Goal: Task Accomplishment & Management: Manage account settings

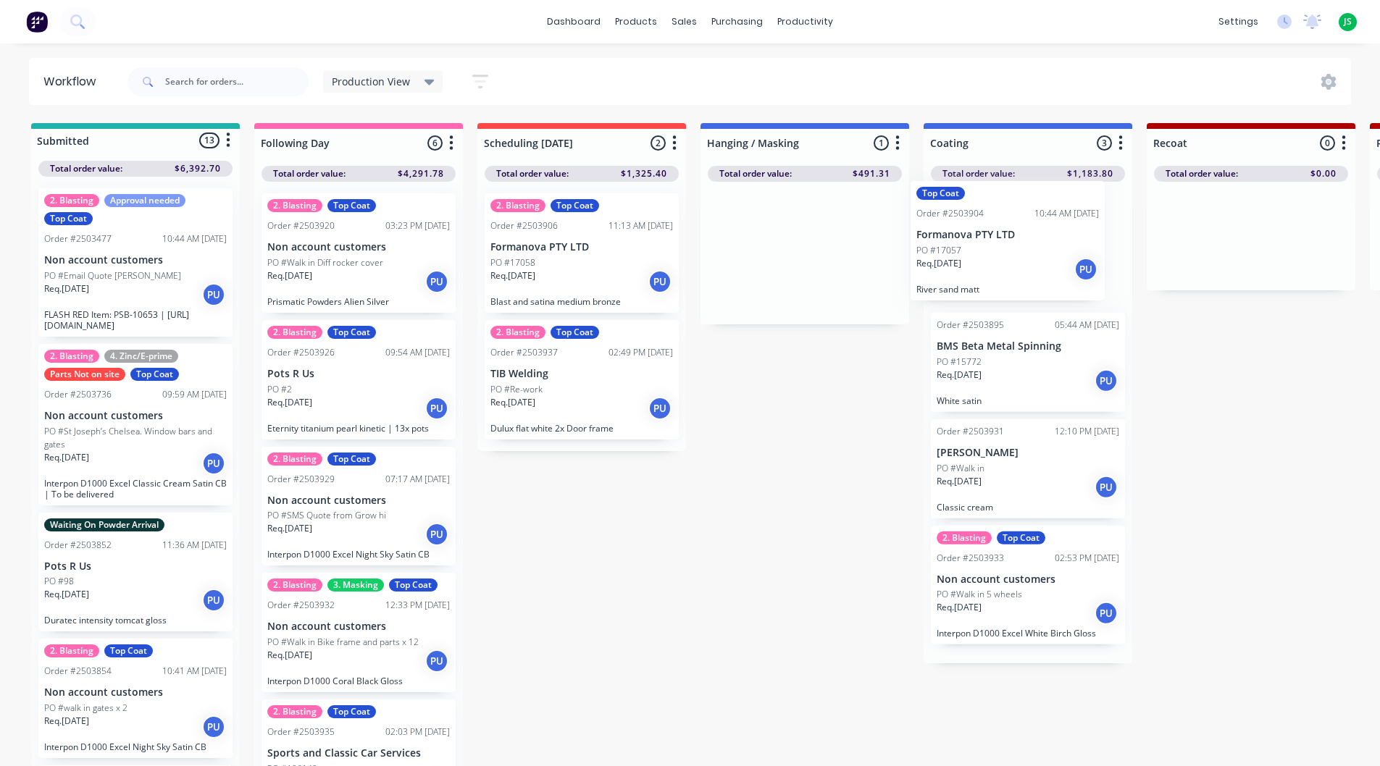
drag, startPoint x: 792, startPoint y: 274, endPoint x: 996, endPoint y: 267, distance: 205.1
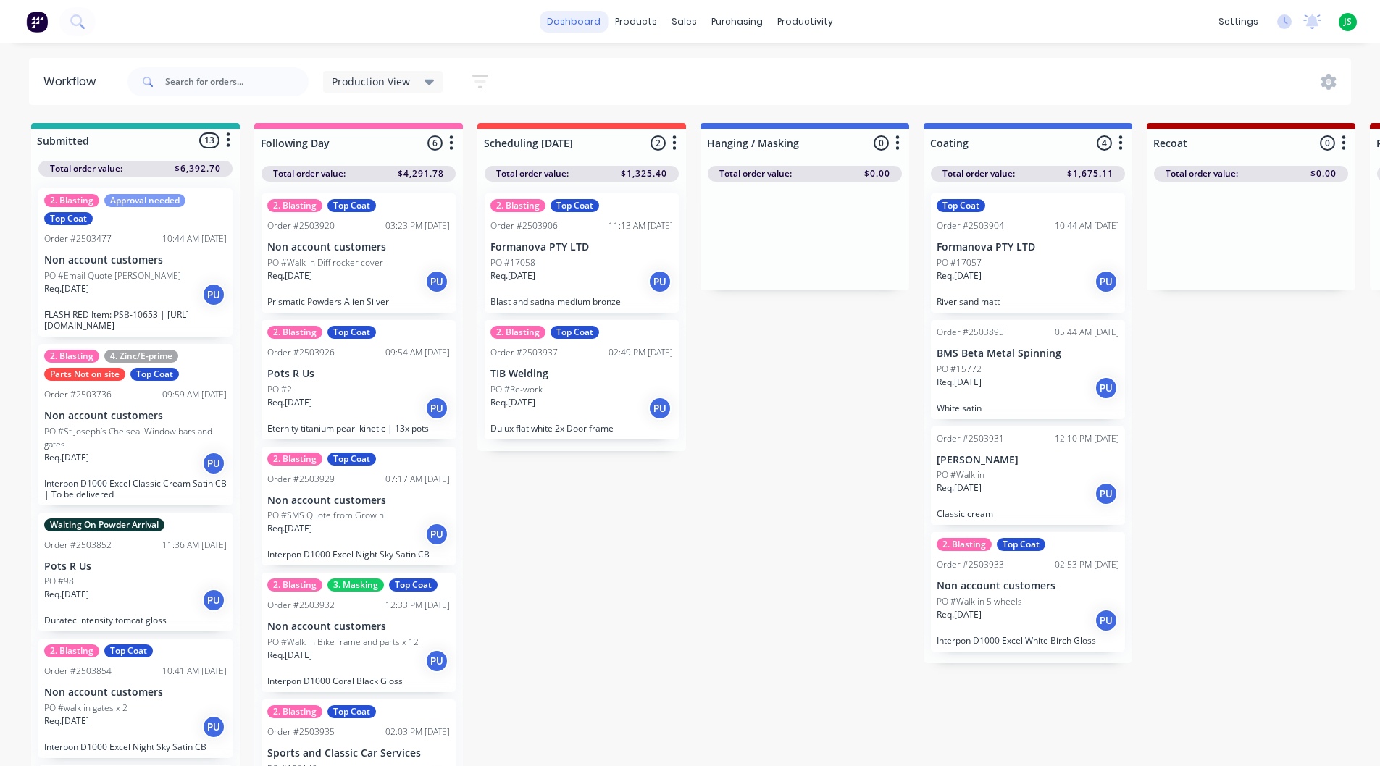
click at [567, 30] on link "dashboard" at bounding box center [574, 22] width 68 height 22
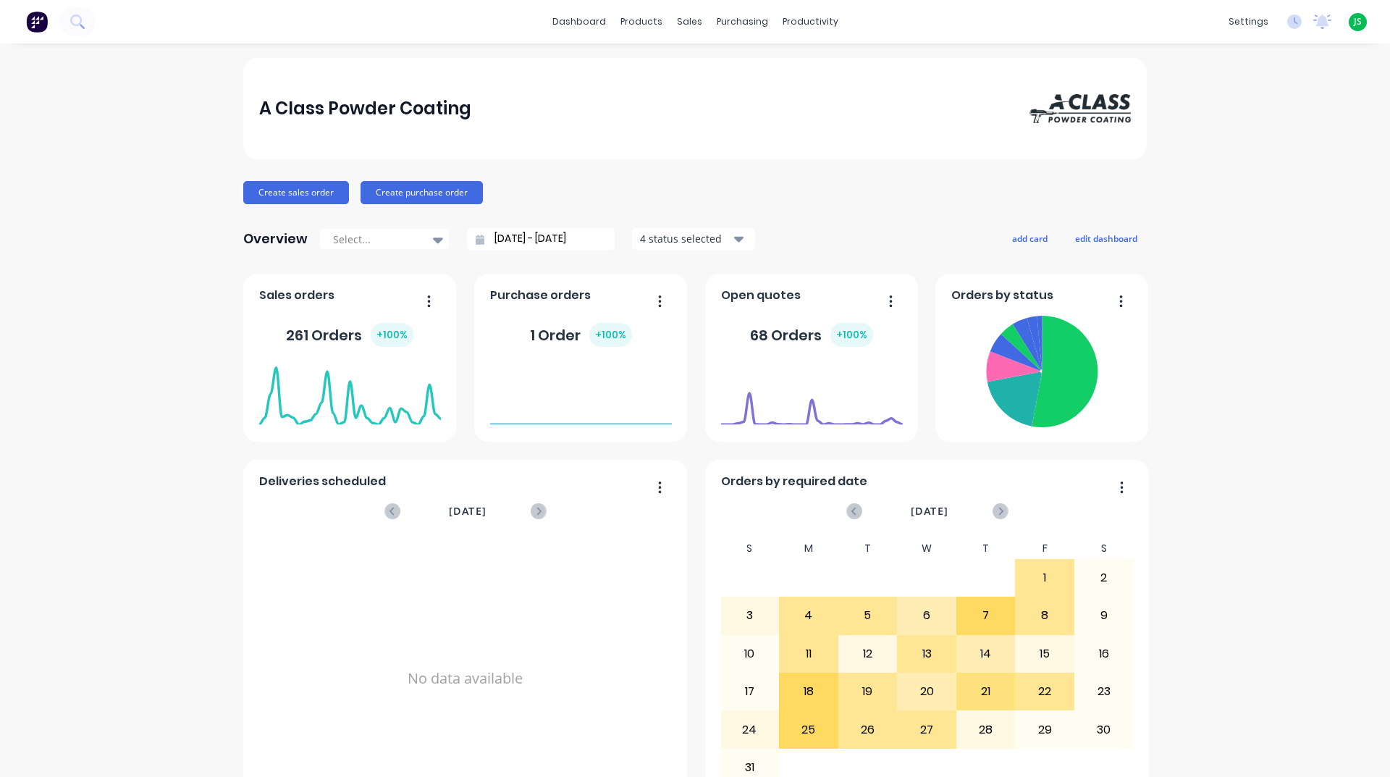
scroll to position [610, 0]
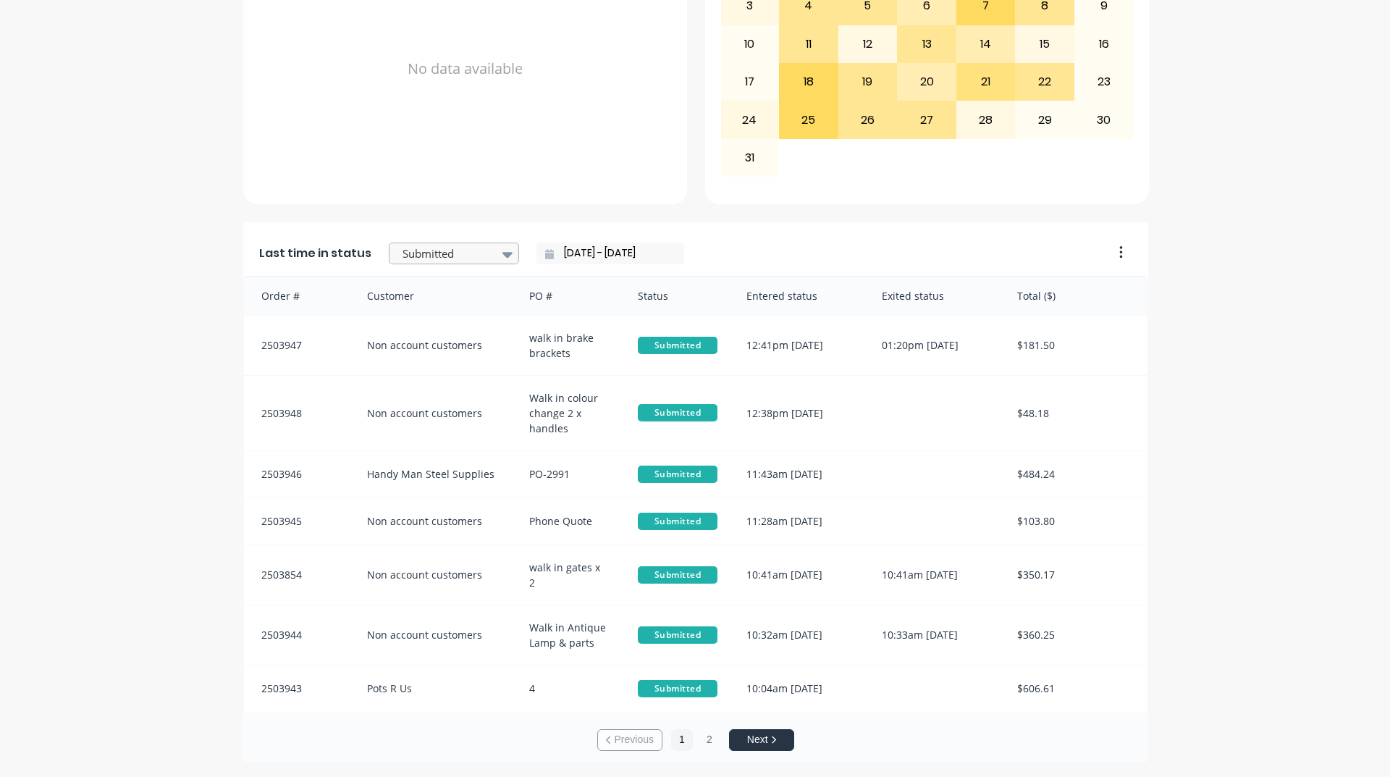
click at [436, 253] on div at bounding box center [446, 254] width 91 height 18
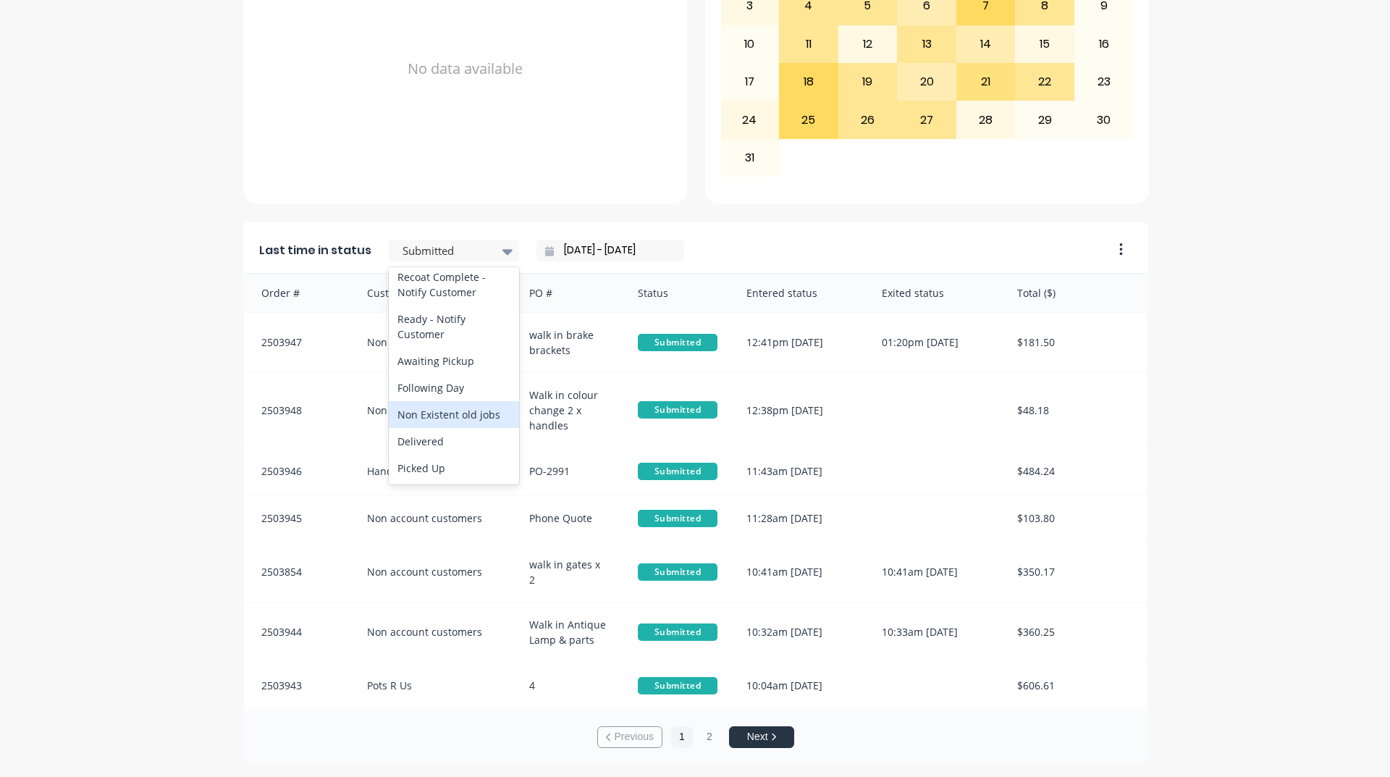
scroll to position [0, 0]
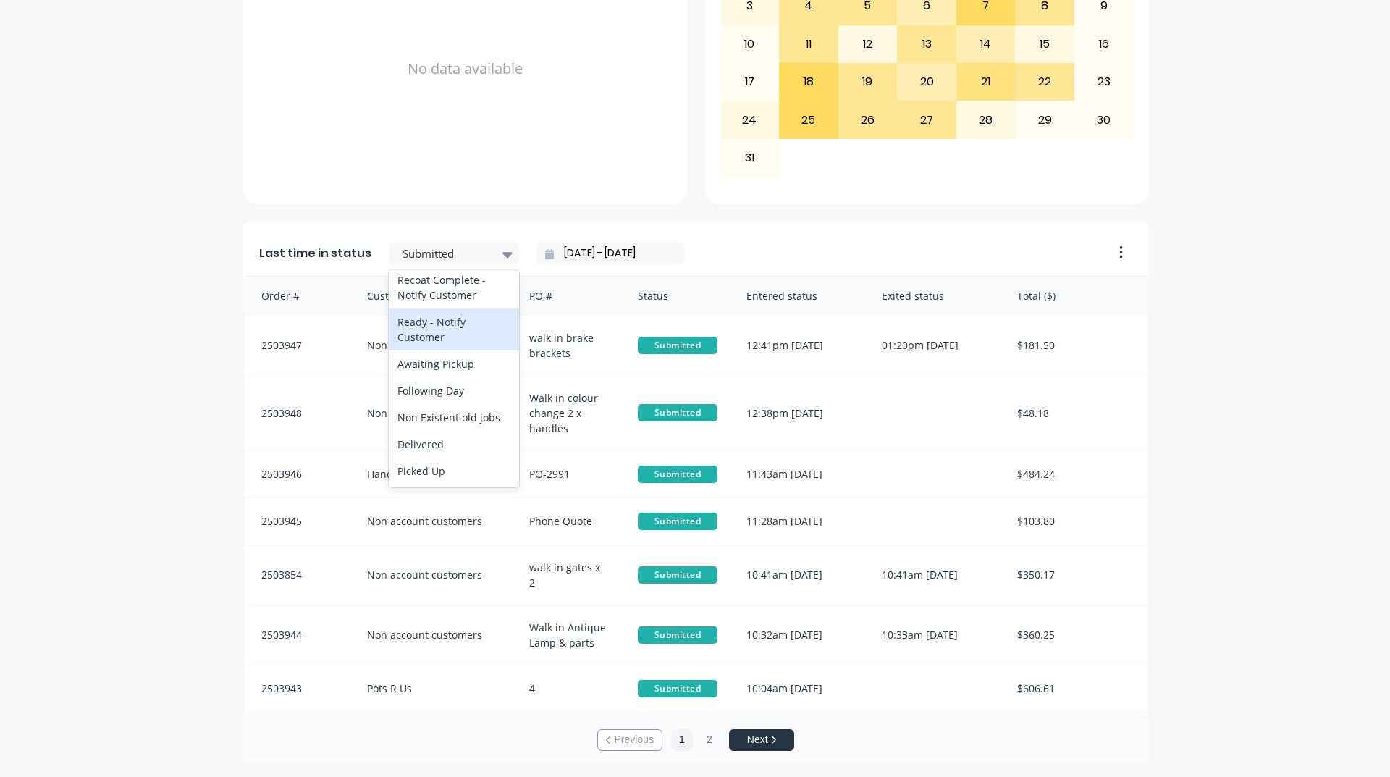
click at [426, 332] on div "Ready - Notify Customer" at bounding box center [454, 330] width 130 height 42
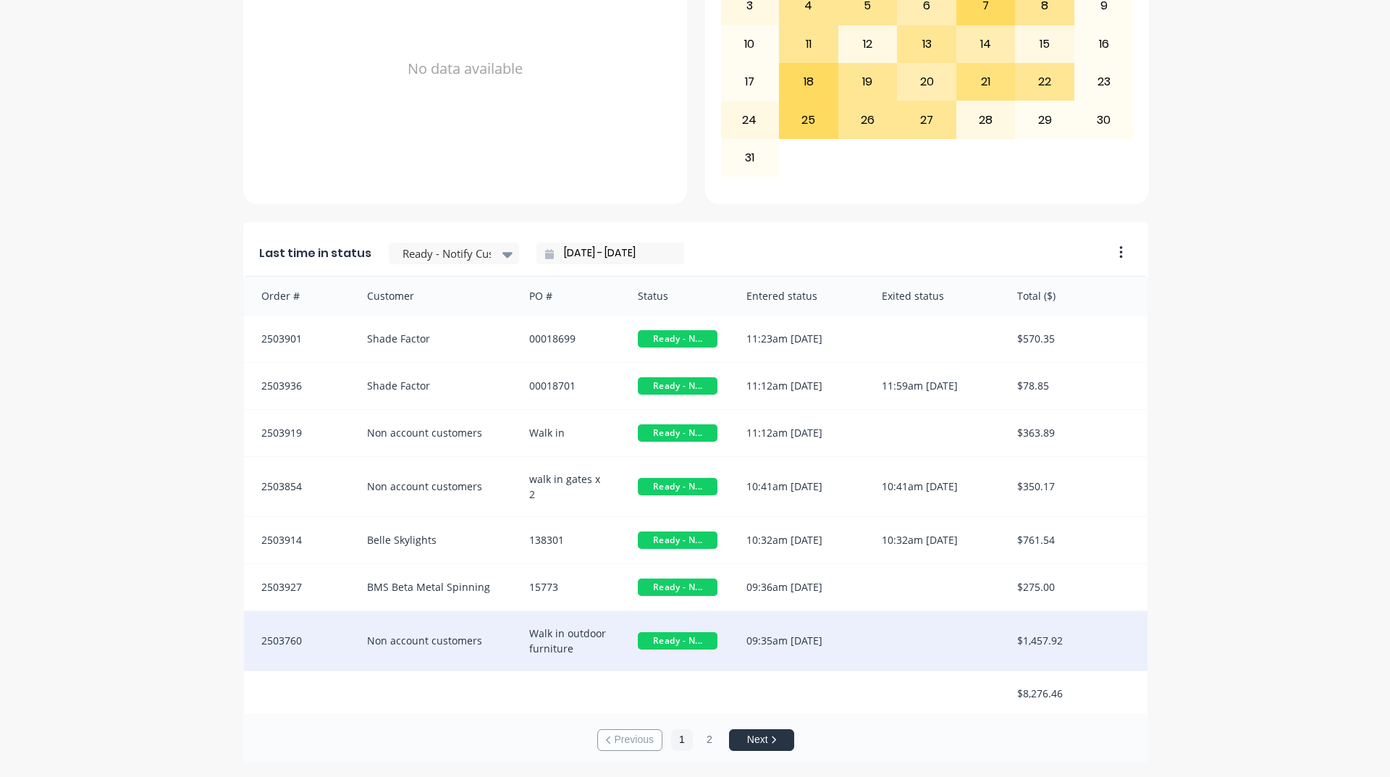
scroll to position [2, 0]
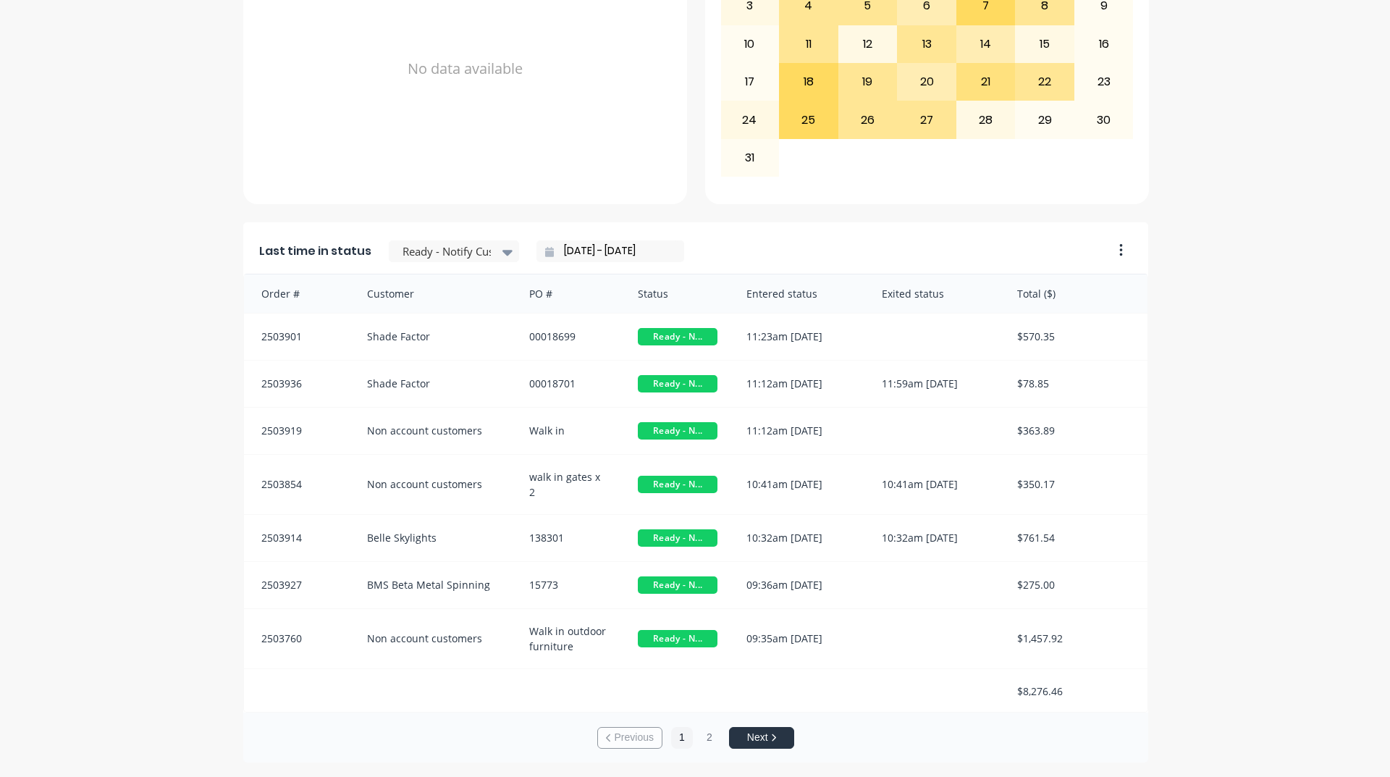
click at [90, 520] on div "A Class Powder Coating Create sales order Create purchase order Overview Select…" at bounding box center [695, 105] width 1390 height 1314
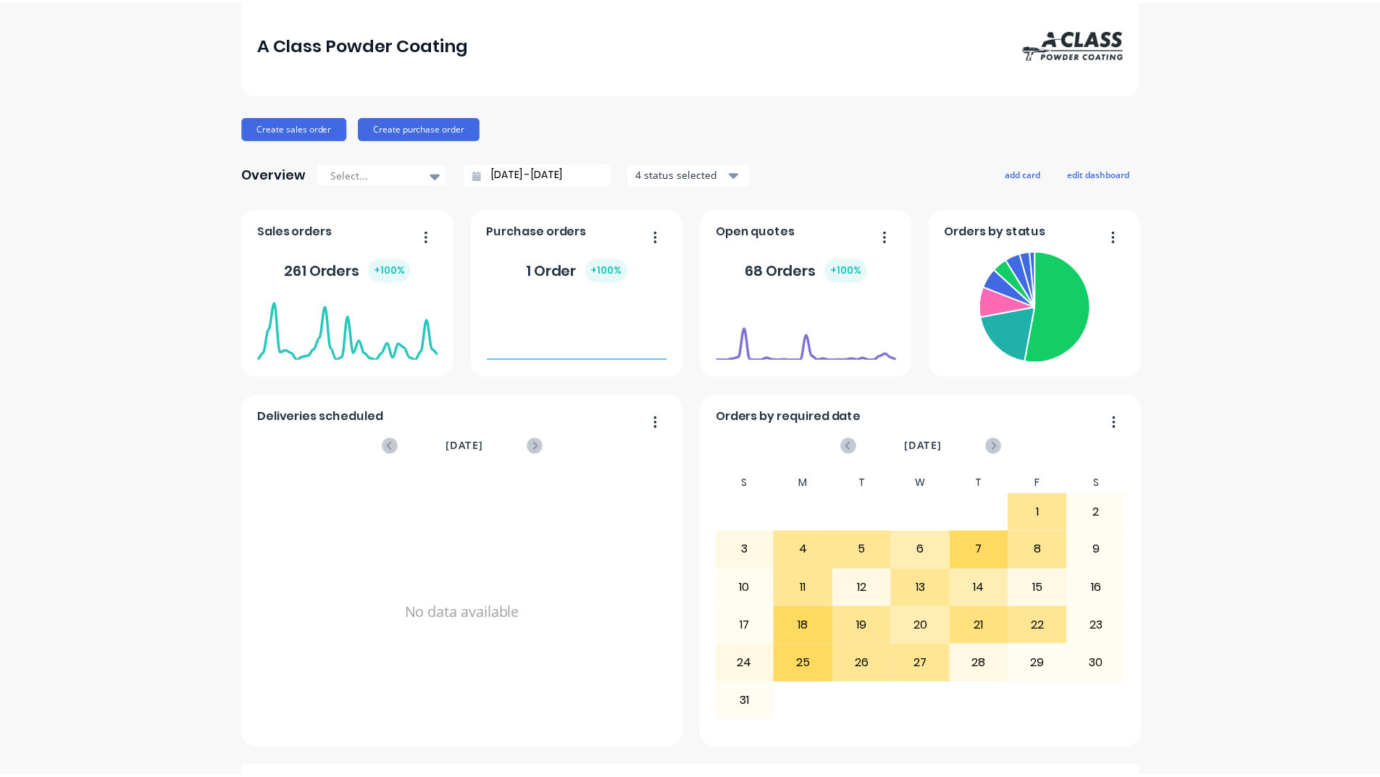
scroll to position [0, 0]
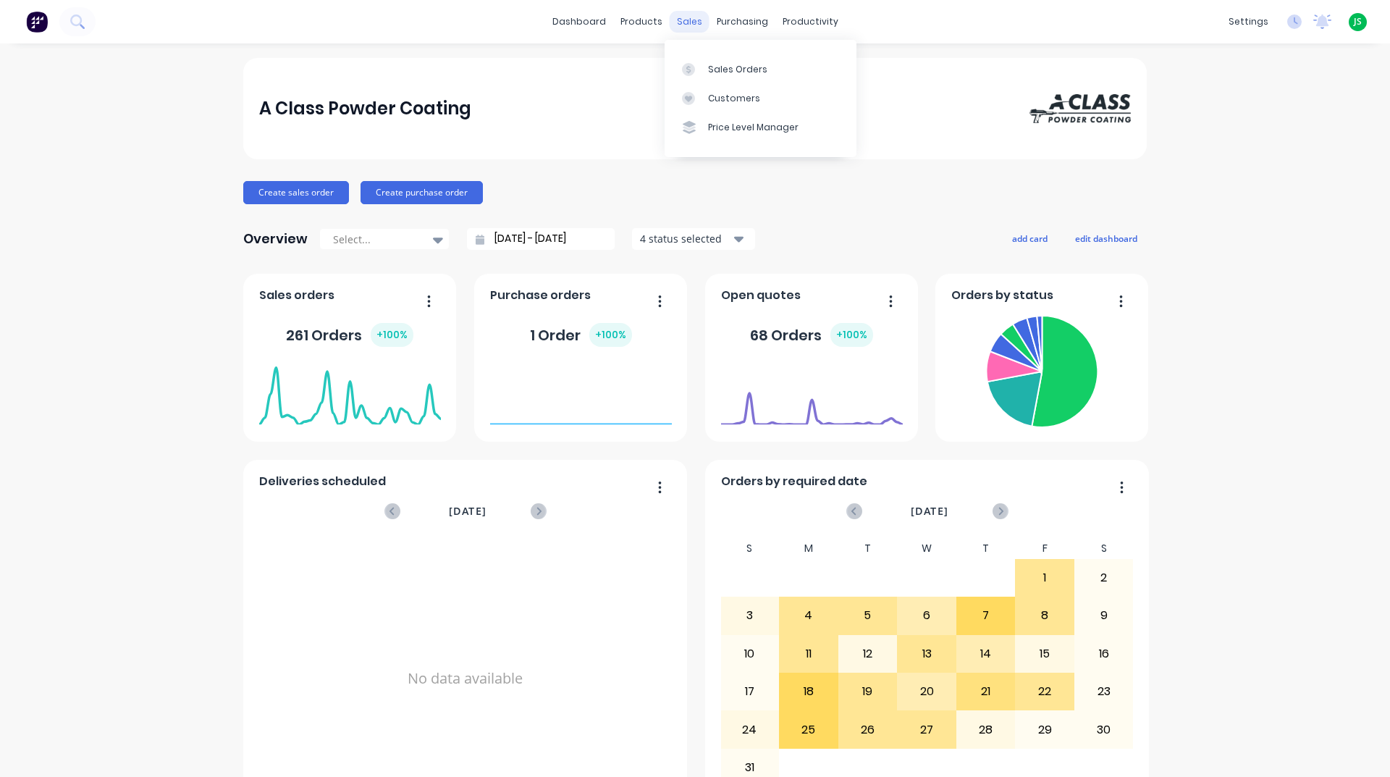
click at [684, 17] on div "sales" at bounding box center [690, 22] width 40 height 22
click at [721, 70] on div "Sales Orders" at bounding box center [737, 69] width 59 height 13
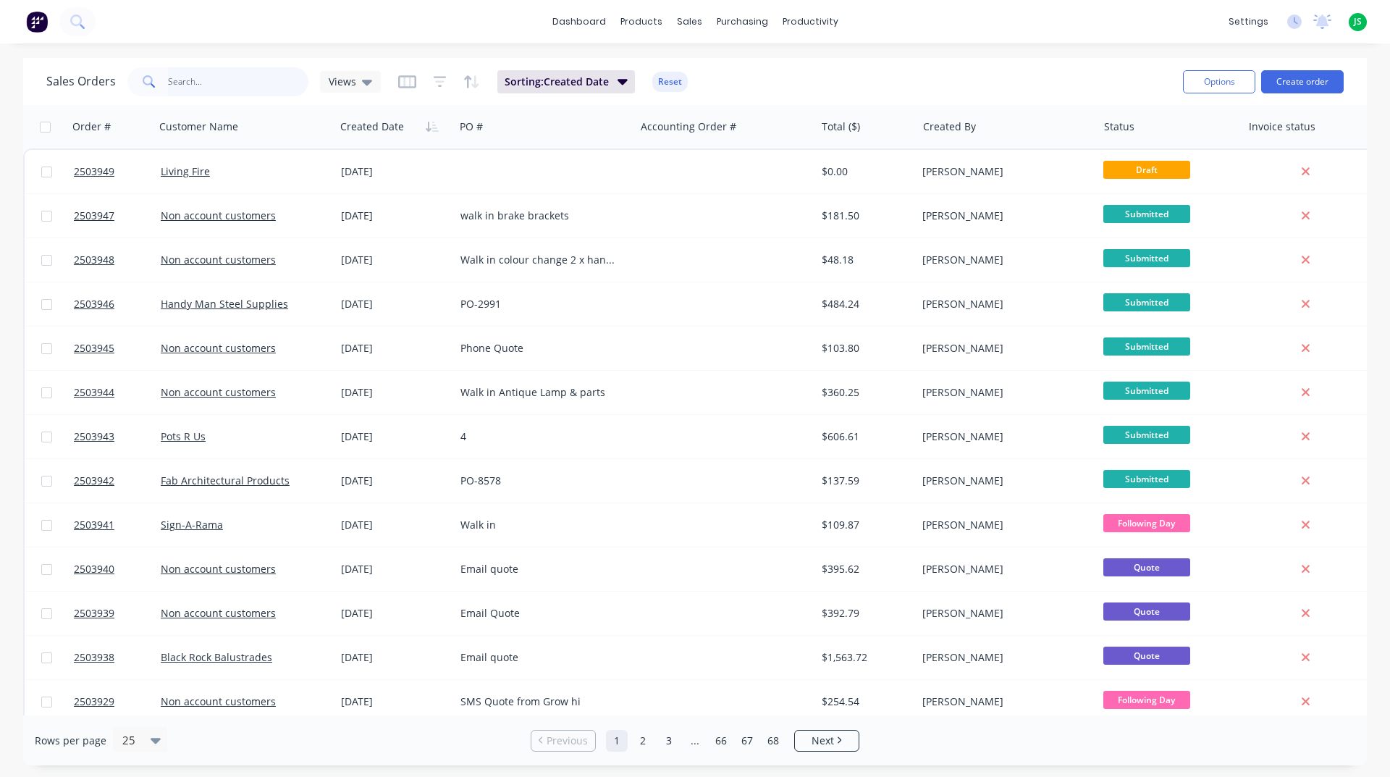
click at [204, 84] on input "text" at bounding box center [238, 81] width 141 height 29
type input "[PERSON_NAME]"
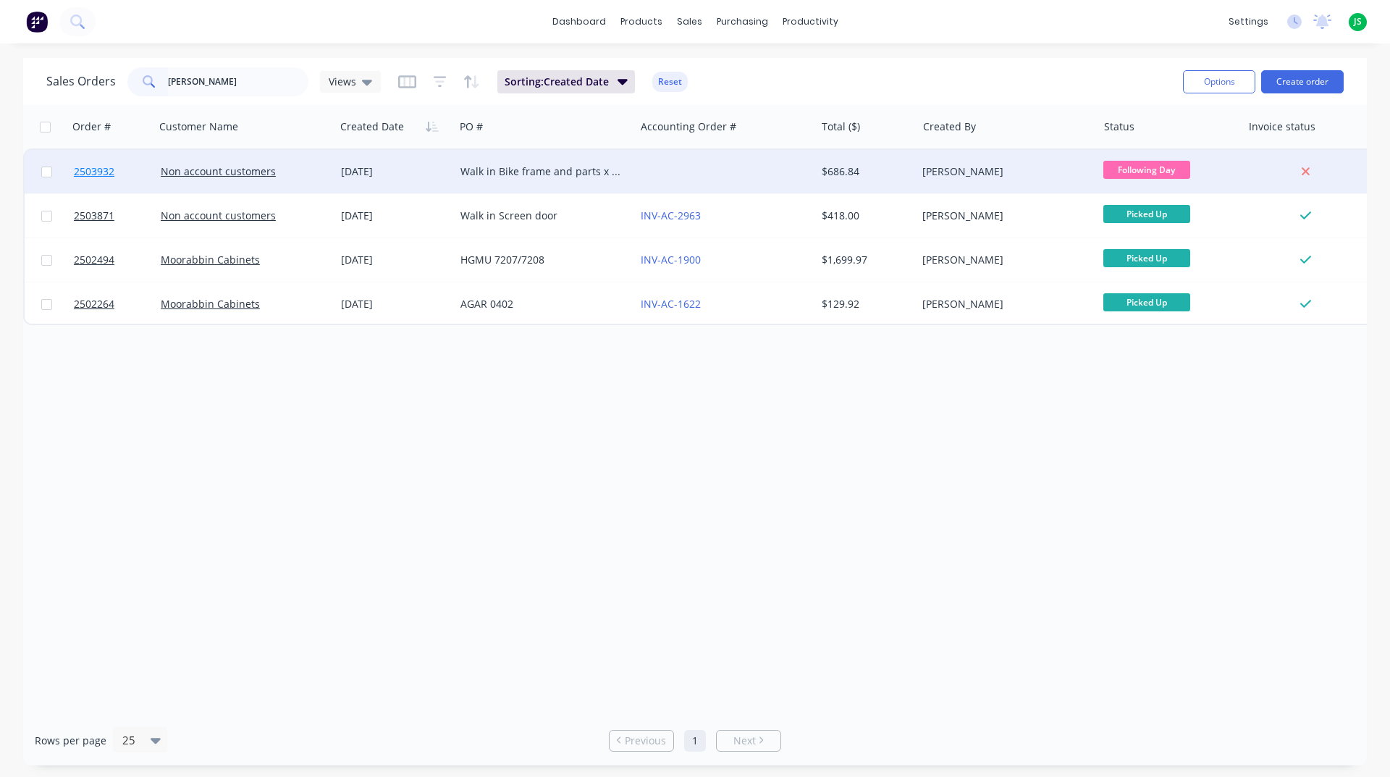
click at [100, 171] on span "2503932" at bounding box center [94, 171] width 41 height 14
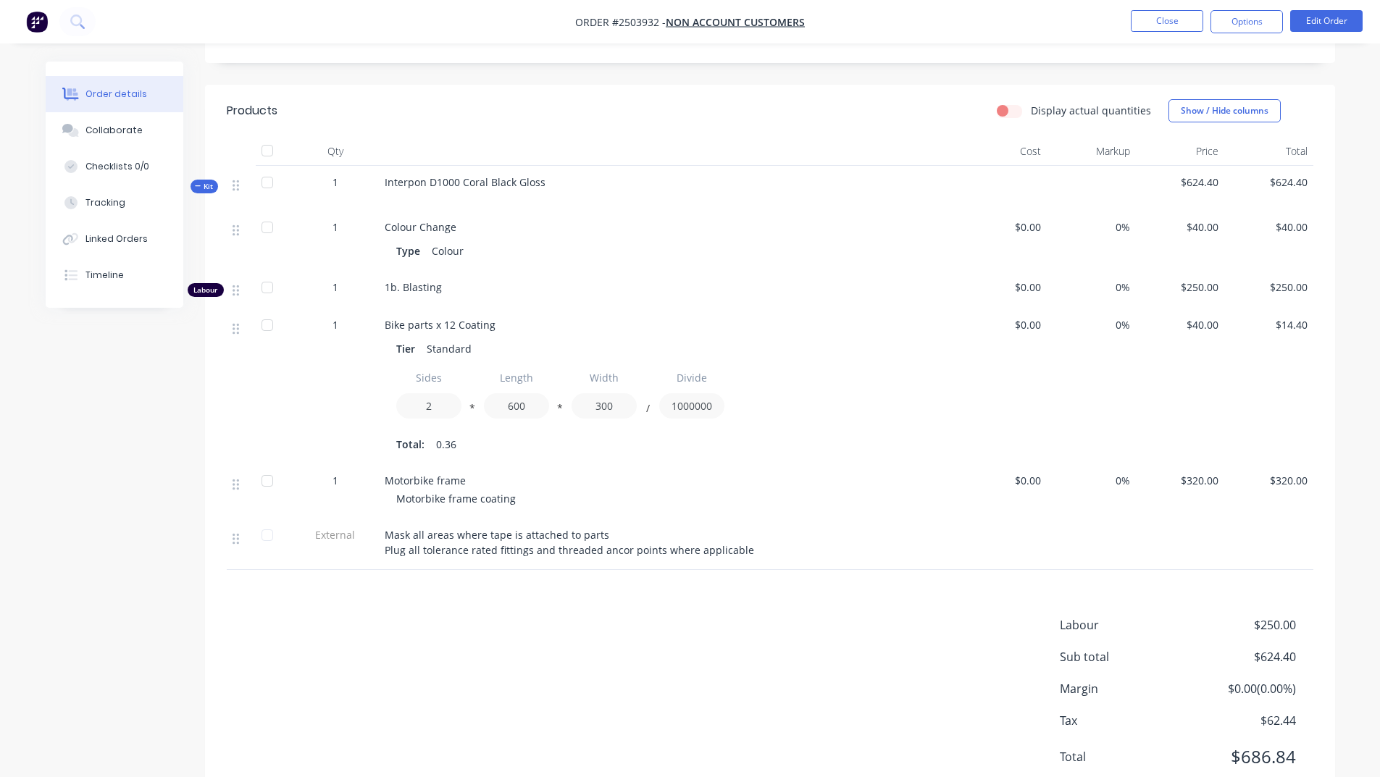
scroll to position [369, 0]
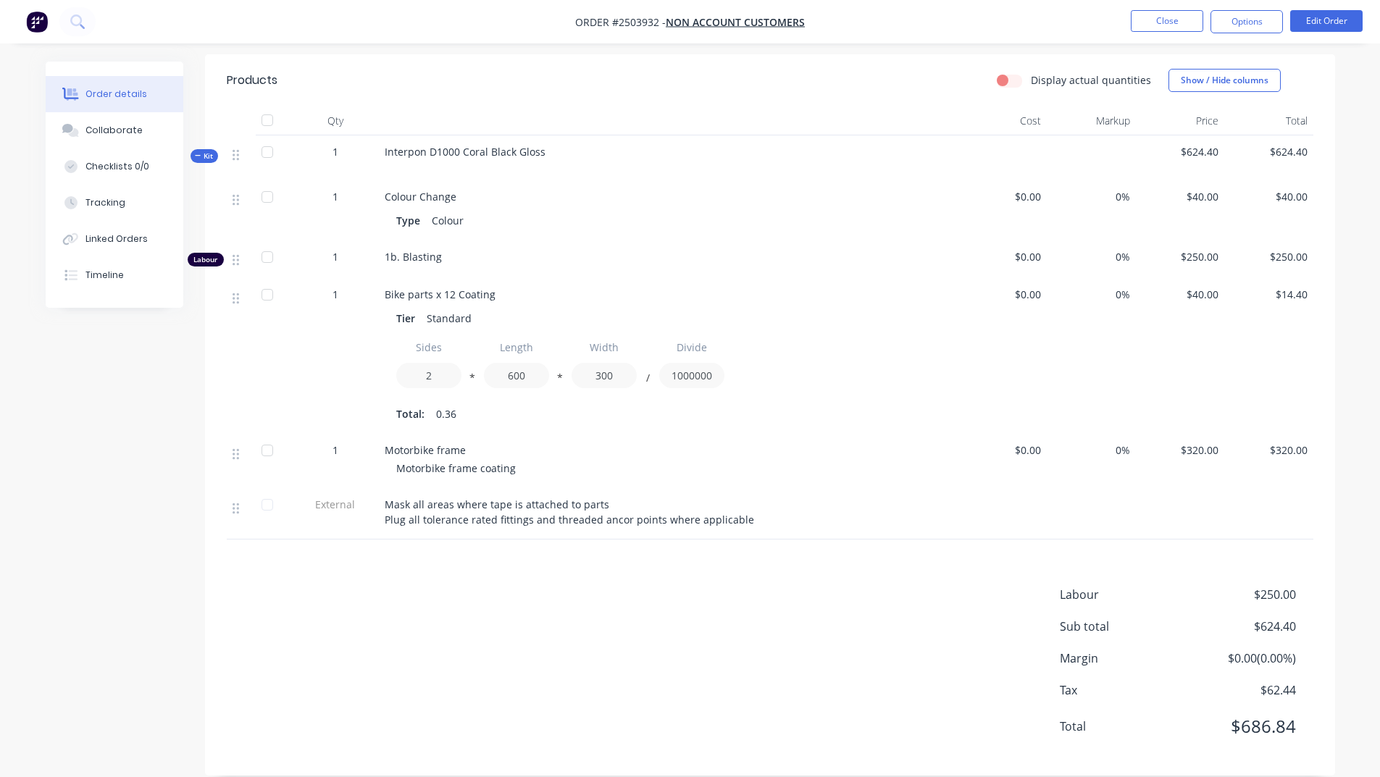
click at [889, 408] on div "Bike parts x 12 Coating Tier Standard Sides 2 * Length 600 * Width 300 / Divide…" at bounding box center [668, 356] width 579 height 156
click at [1319, 17] on button "Edit Order" at bounding box center [1326, 21] width 72 height 22
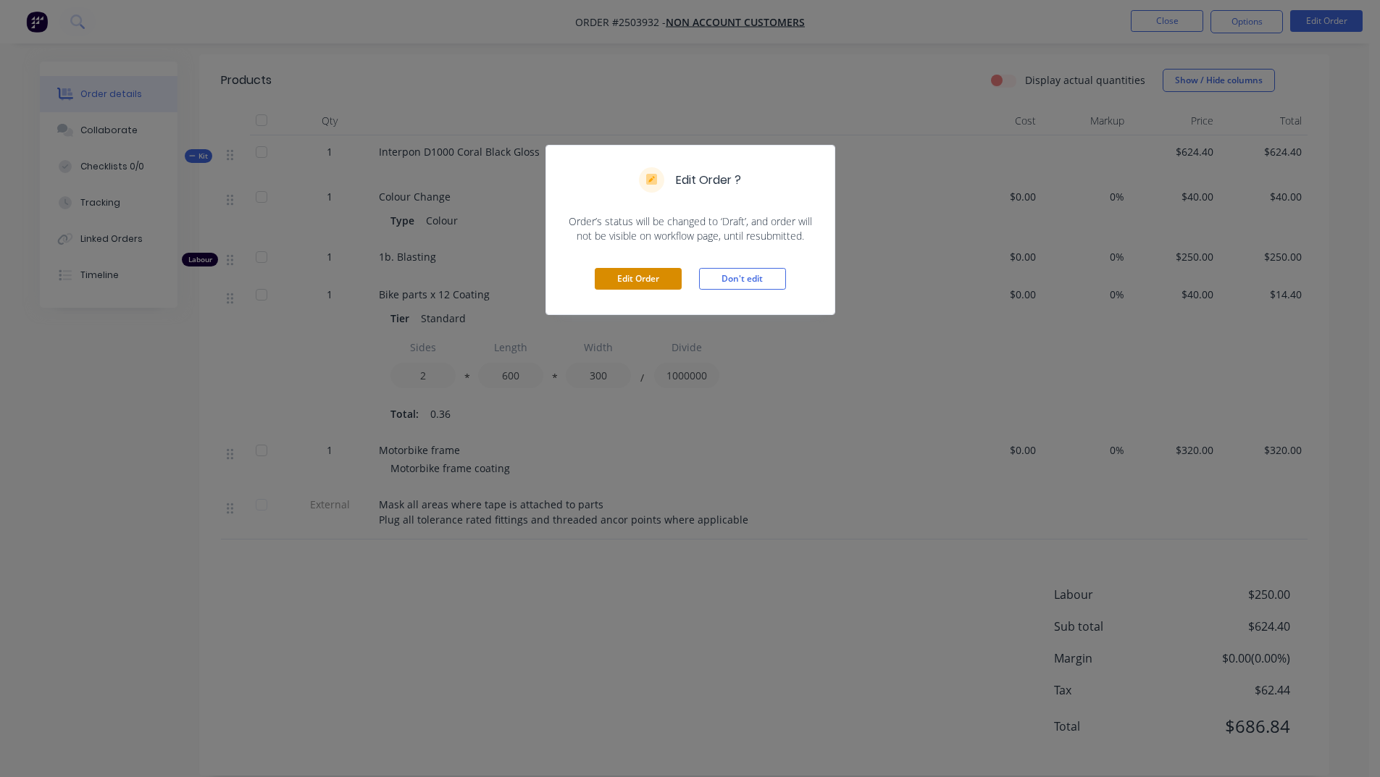
click at [631, 276] on button "Edit Order" at bounding box center [638, 279] width 87 height 22
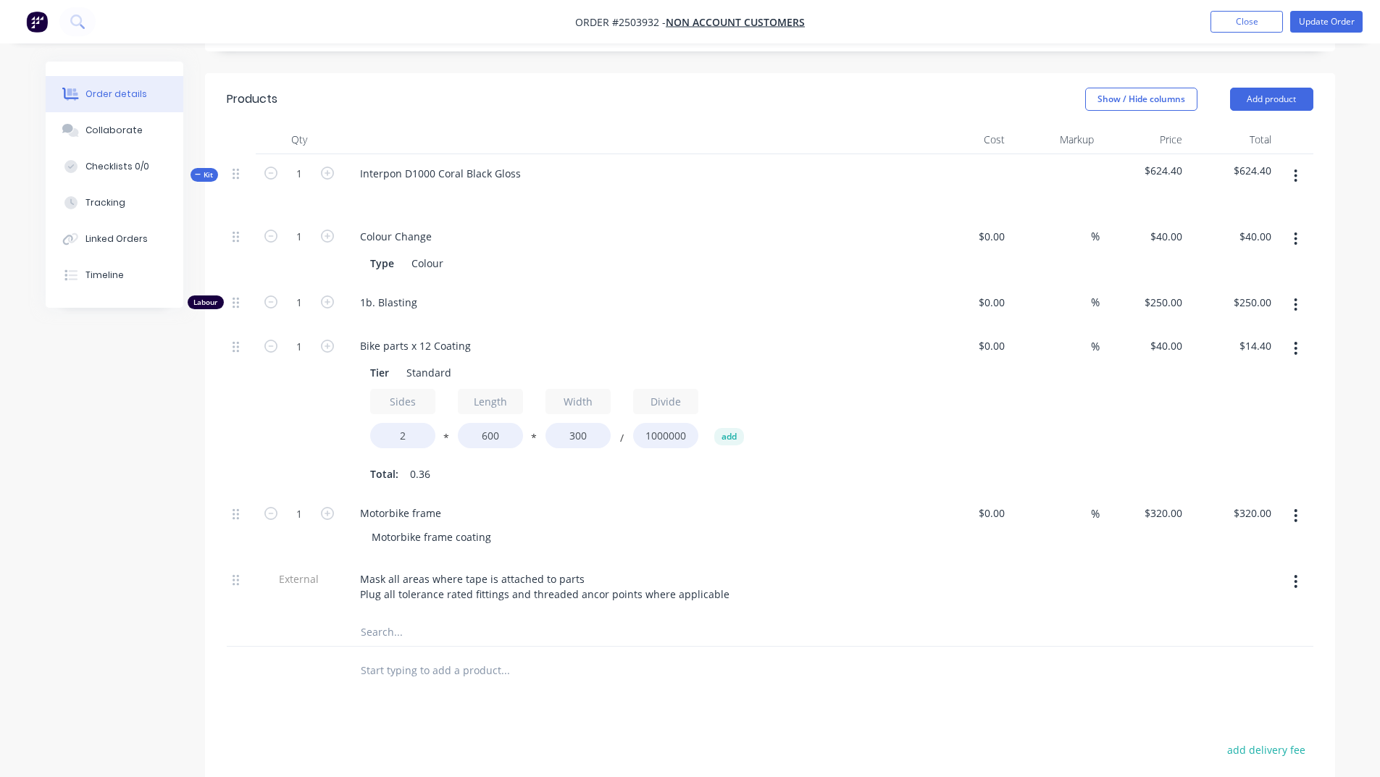
scroll to position [290, 0]
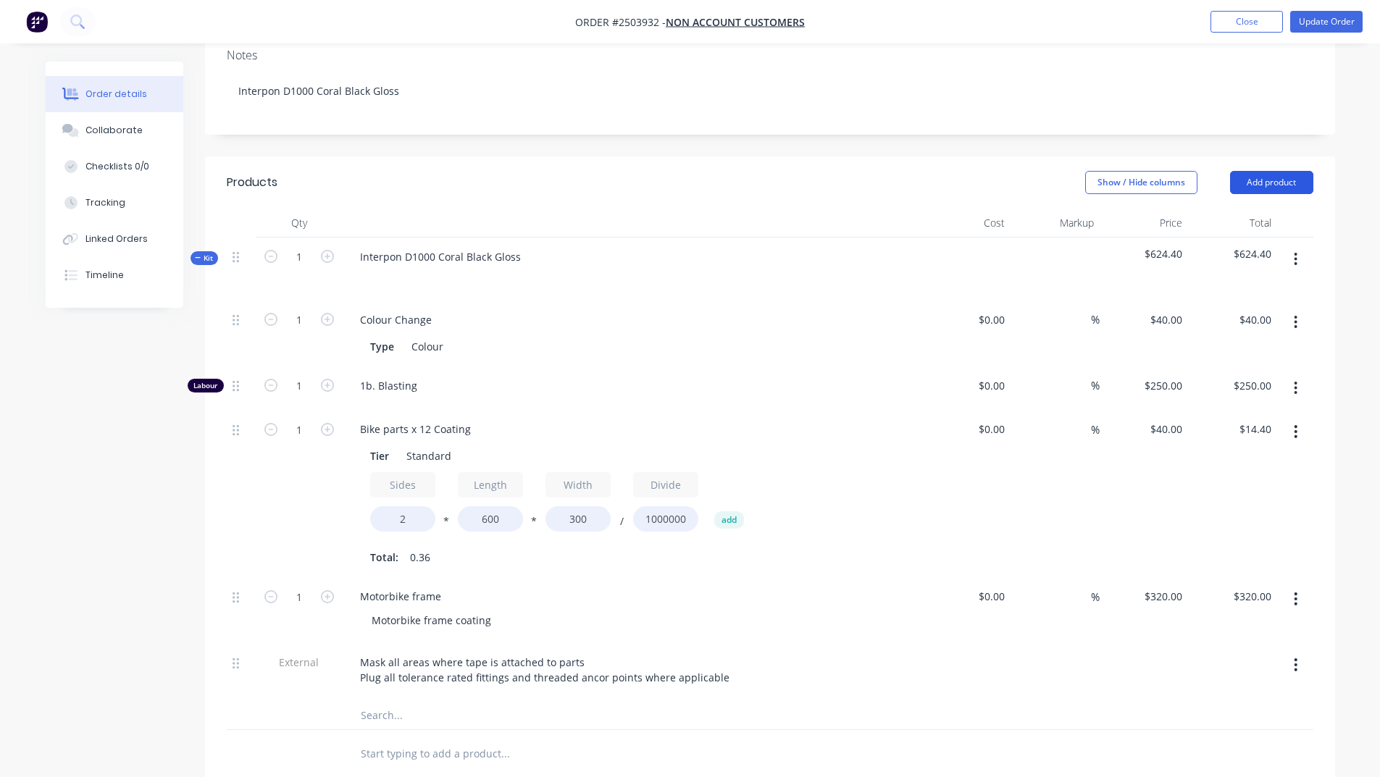
click at [1277, 171] on button "Add product" at bounding box center [1271, 182] width 83 height 23
click at [1217, 209] on div "Product catalogue" at bounding box center [1244, 219] width 112 height 21
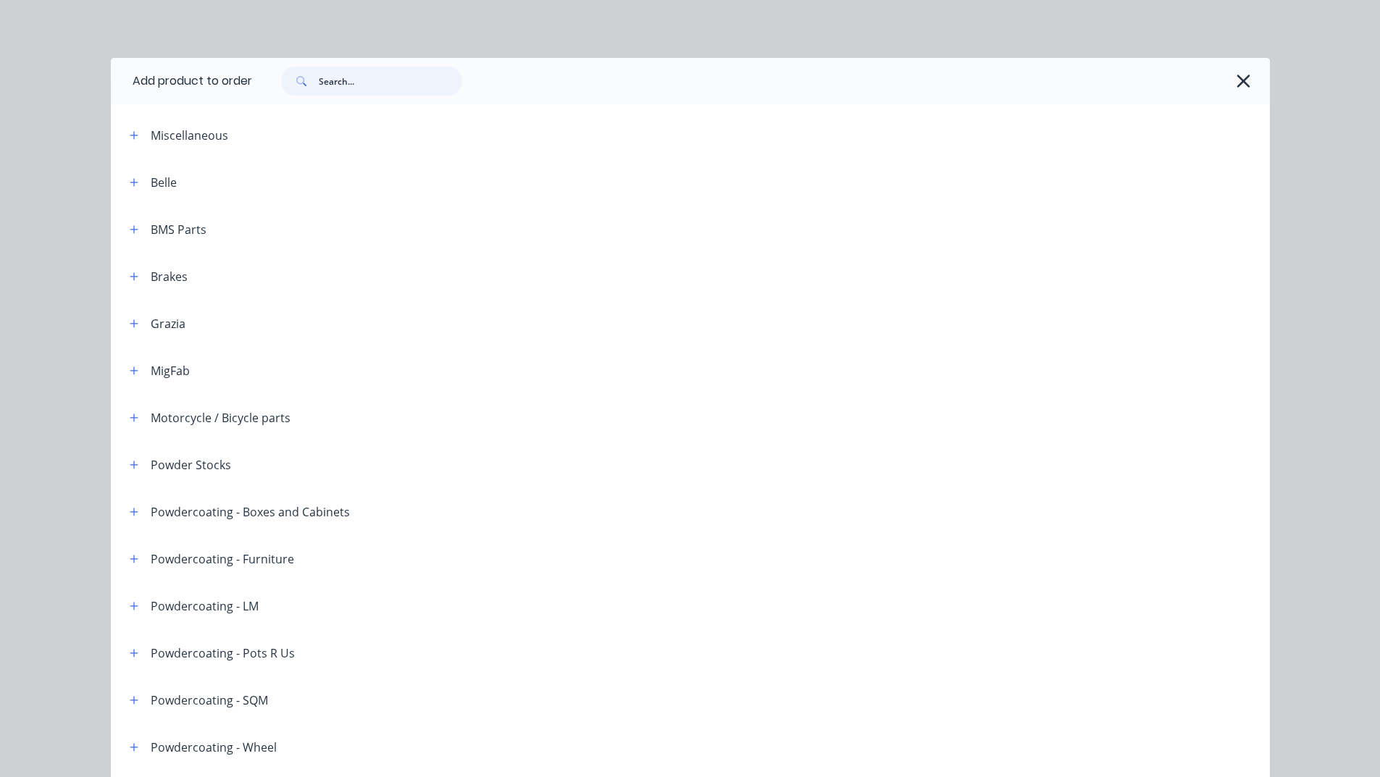
click at [377, 77] on input "text" at bounding box center [390, 81] width 143 height 29
type input "zinc"
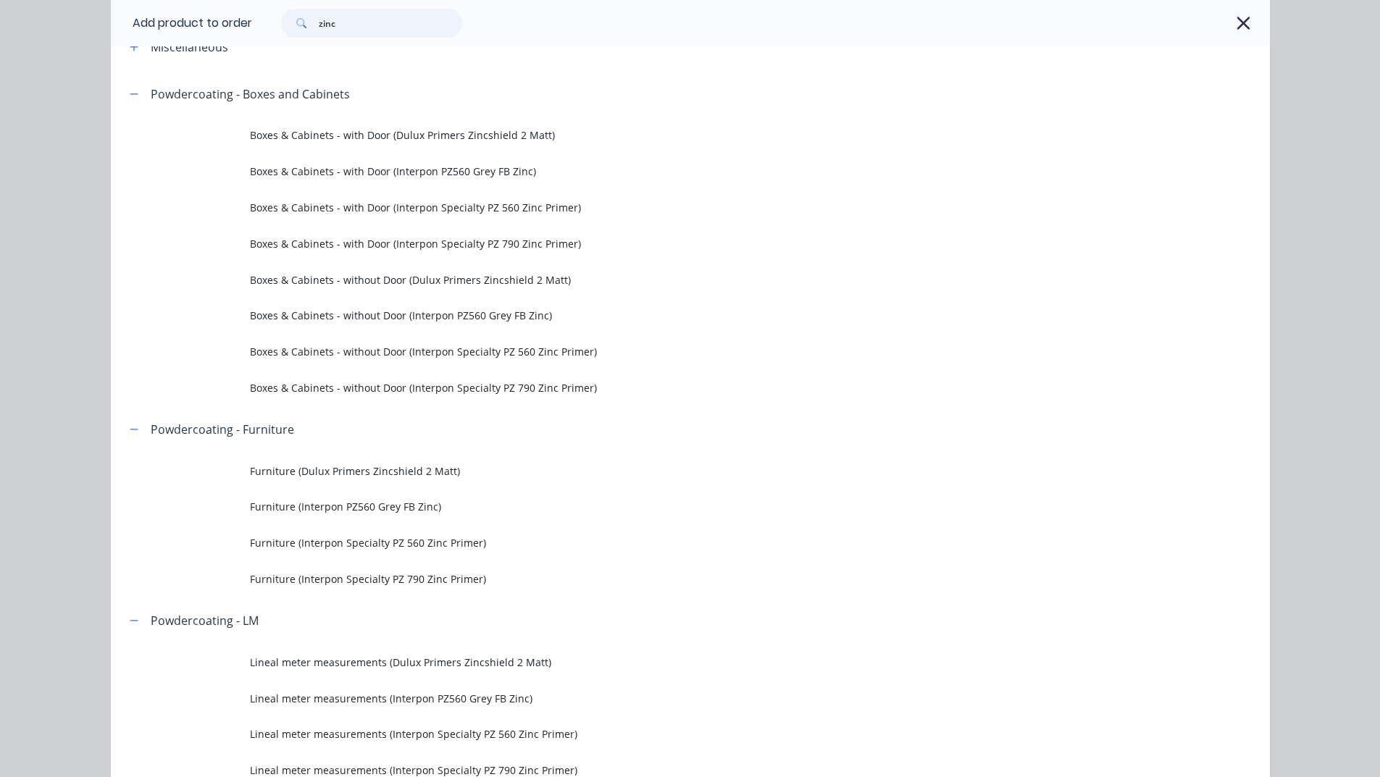
scroll to position [362, 0]
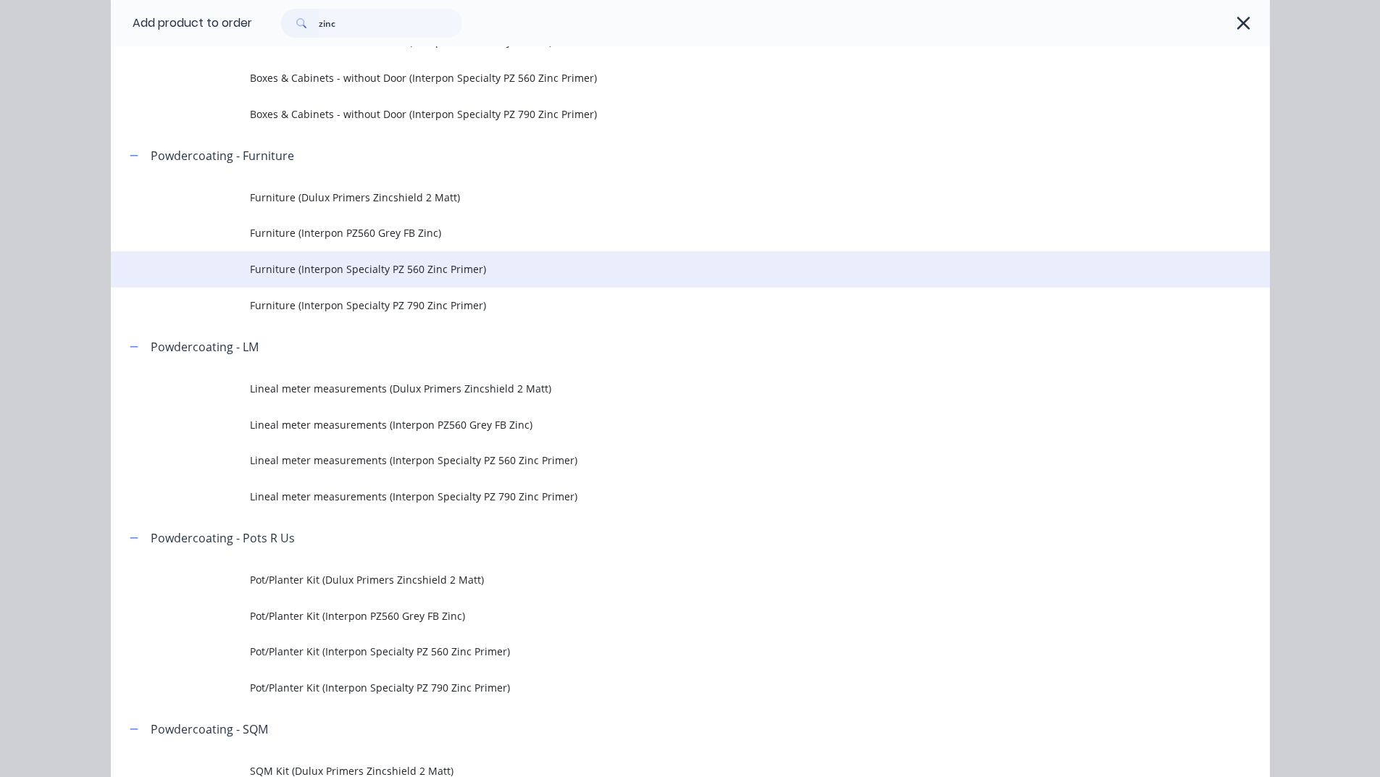
click at [336, 264] on span "Furniture (Interpon Specialty PZ 560 Zinc Primer)" at bounding box center [657, 268] width 815 height 15
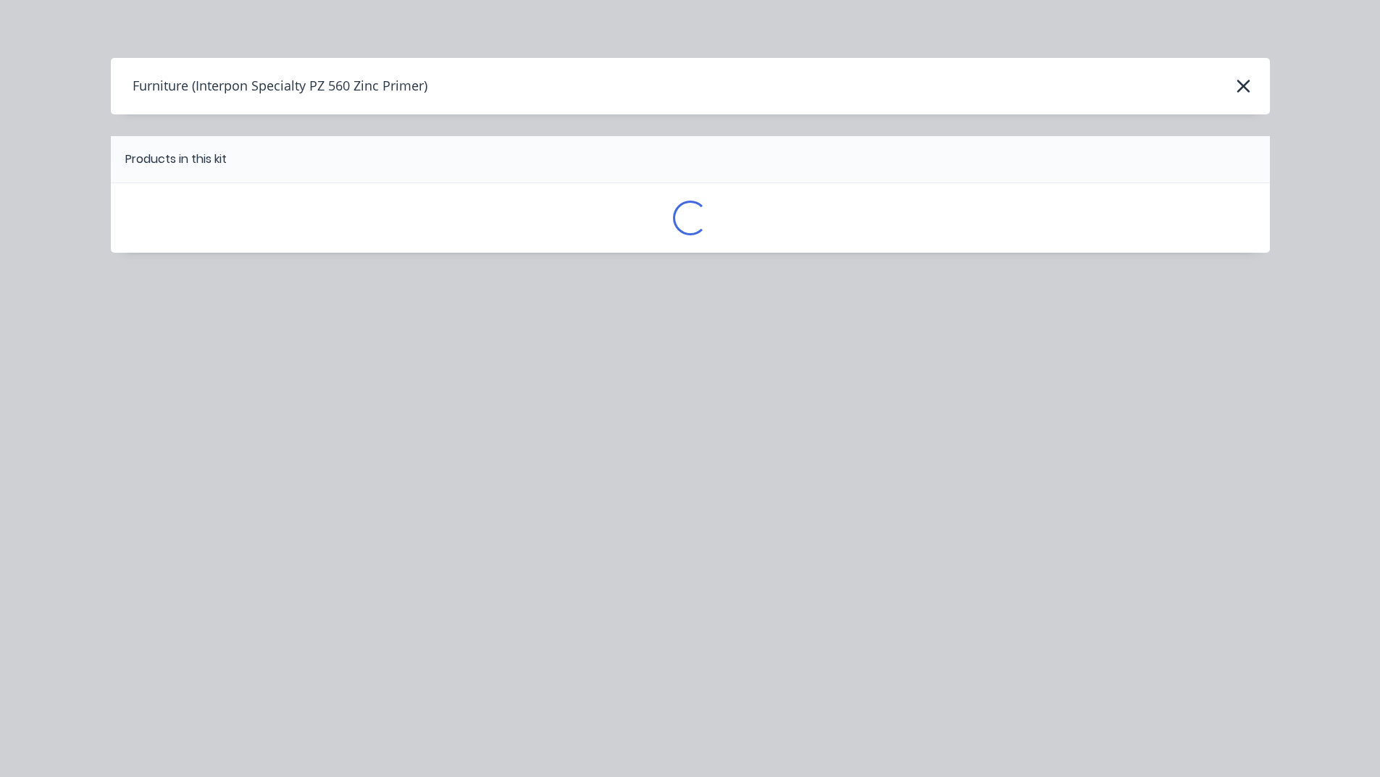
scroll to position [0, 0]
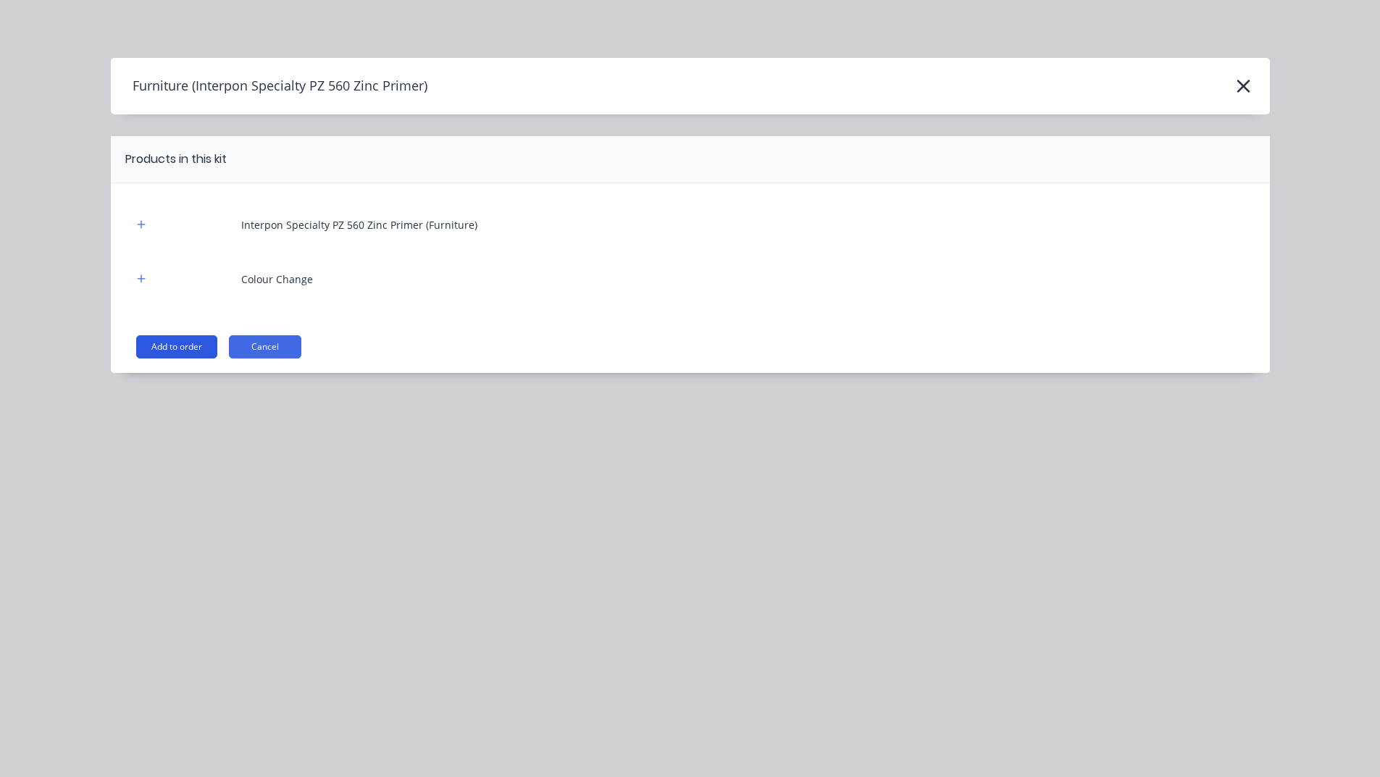
click at [171, 345] on button "Add to order" at bounding box center [176, 346] width 81 height 23
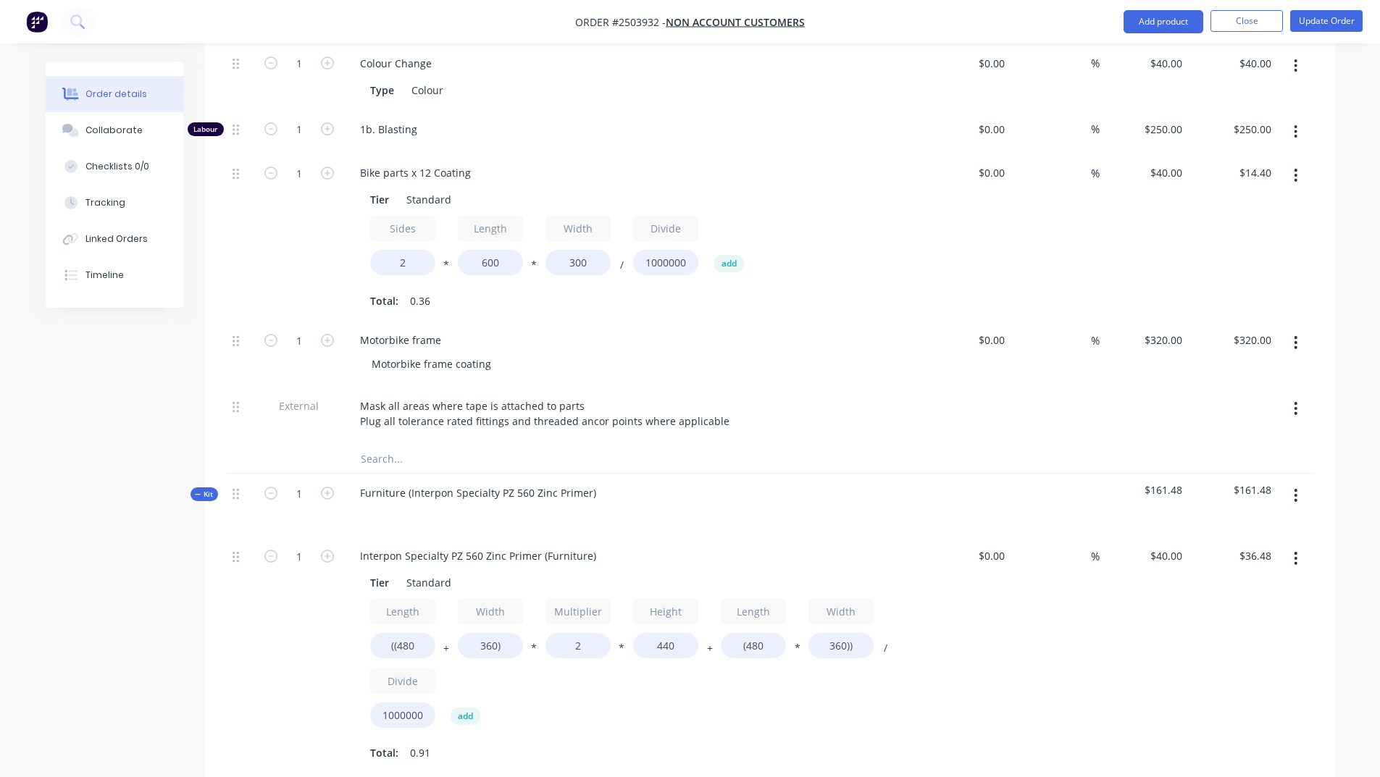
scroll to position [652, 0]
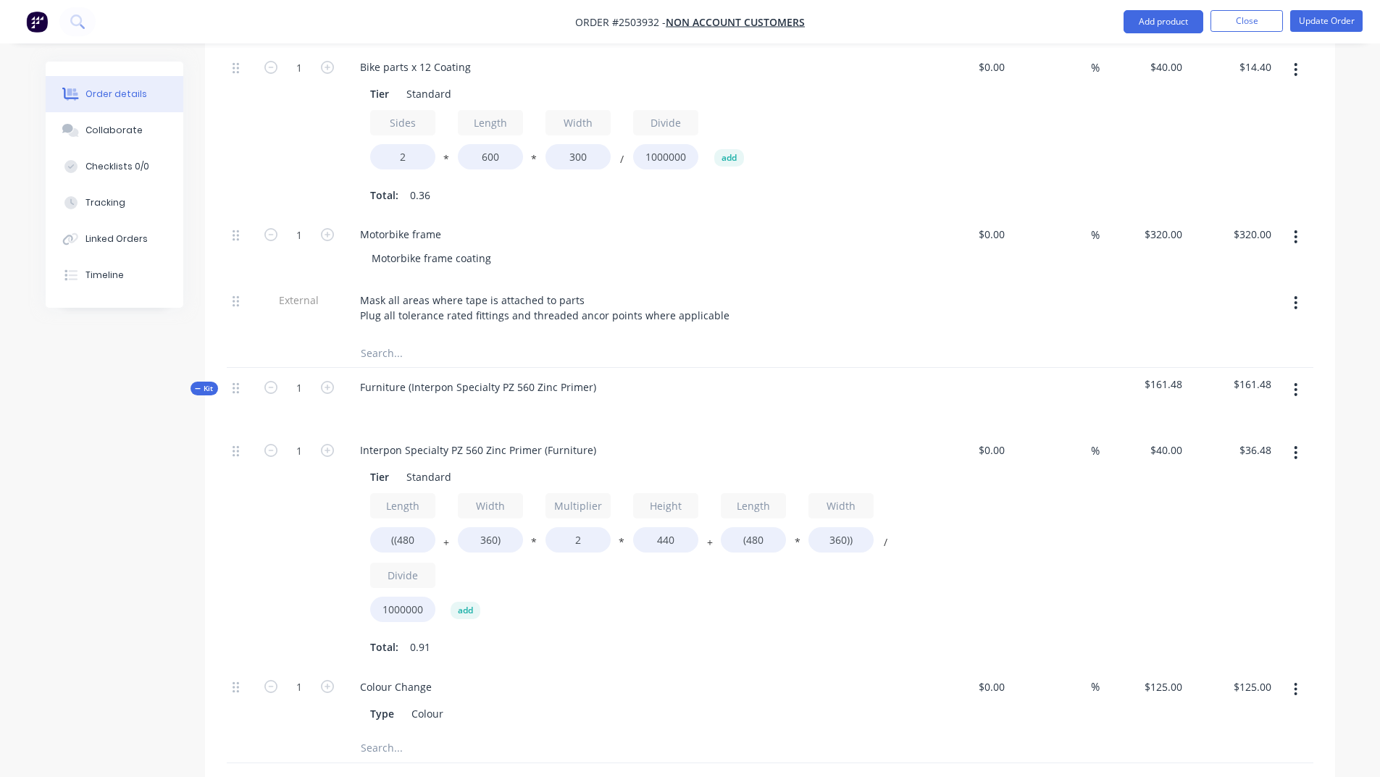
click at [1295, 383] on icon "button" at bounding box center [1295, 389] width 3 height 13
click at [1238, 504] on div "Delete" at bounding box center [1244, 514] width 112 height 21
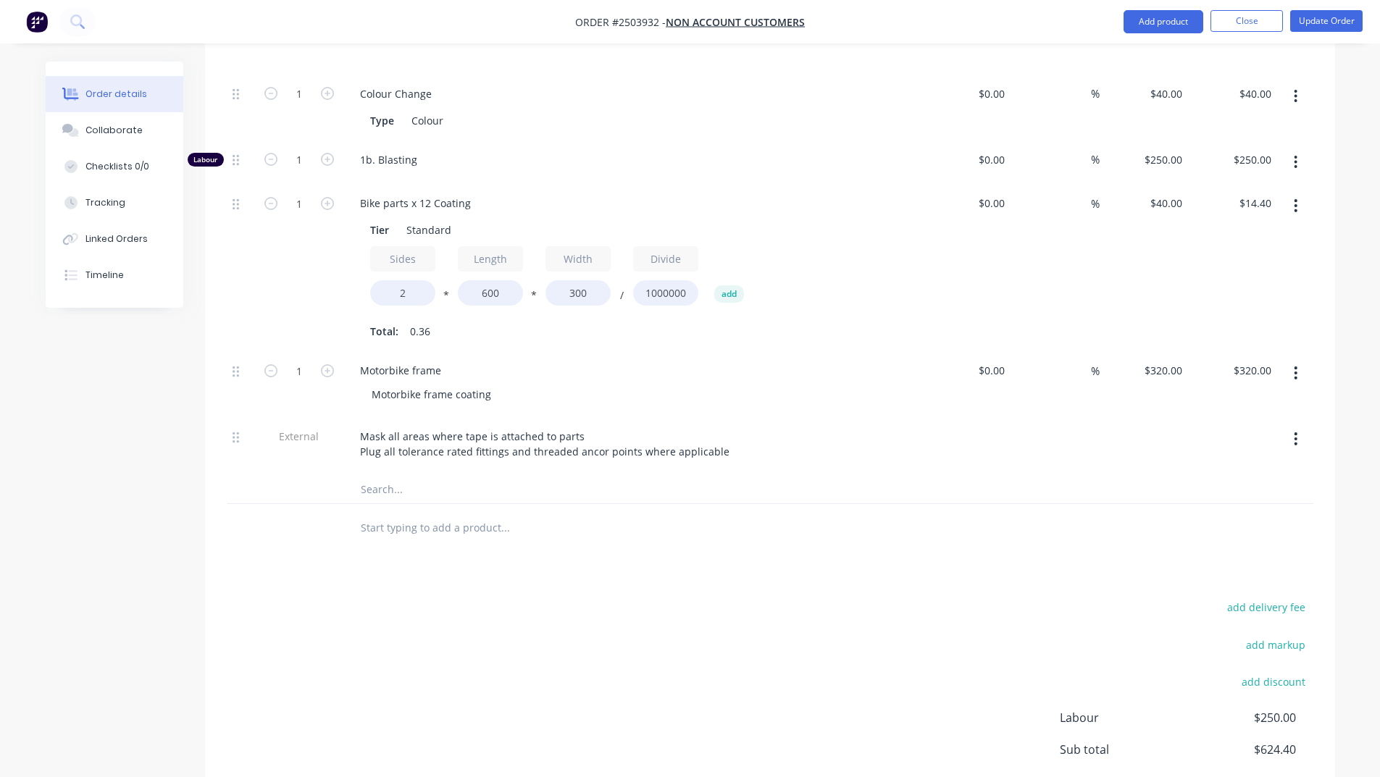
scroll to position [474, 0]
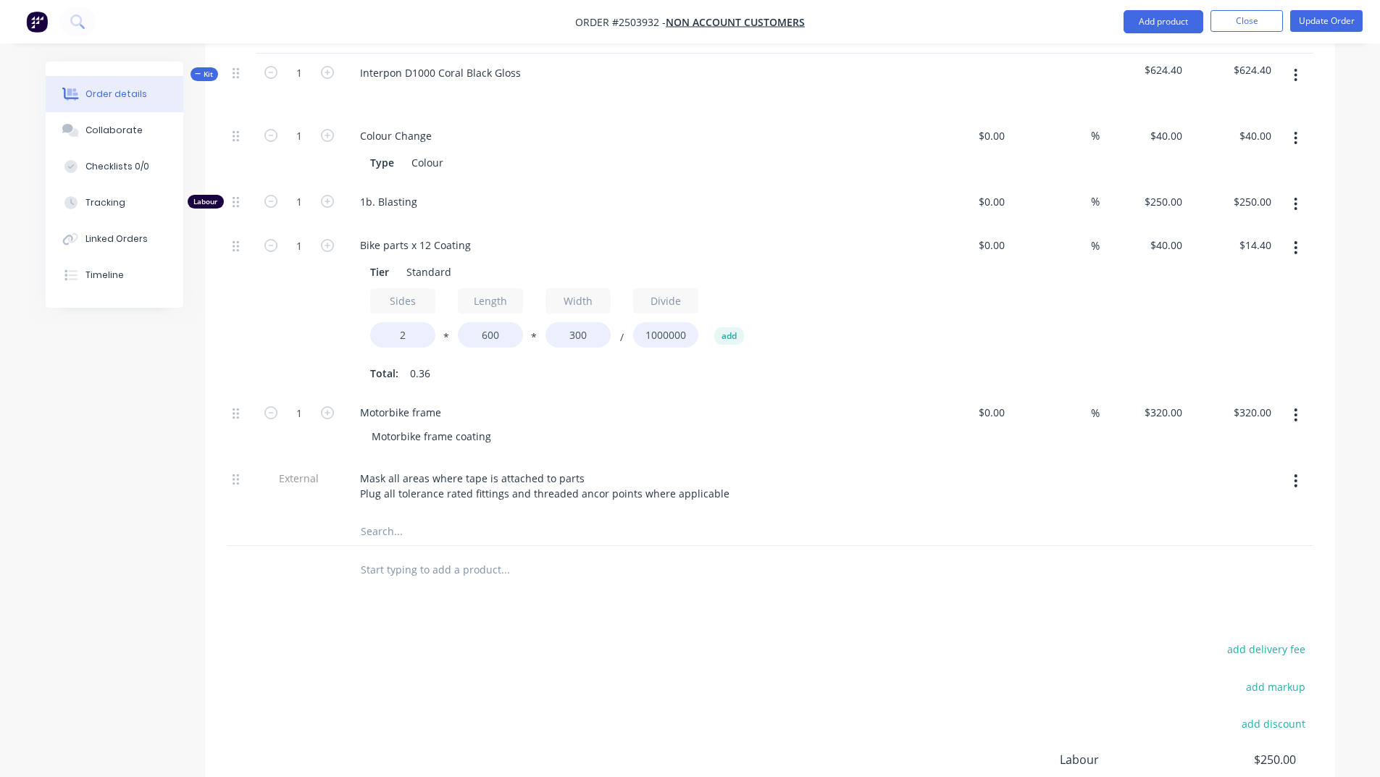
click at [1296, 408] on icon "button" at bounding box center [1295, 414] width 3 height 13
click at [1223, 471] on div "Duplicate" at bounding box center [1244, 481] width 112 height 21
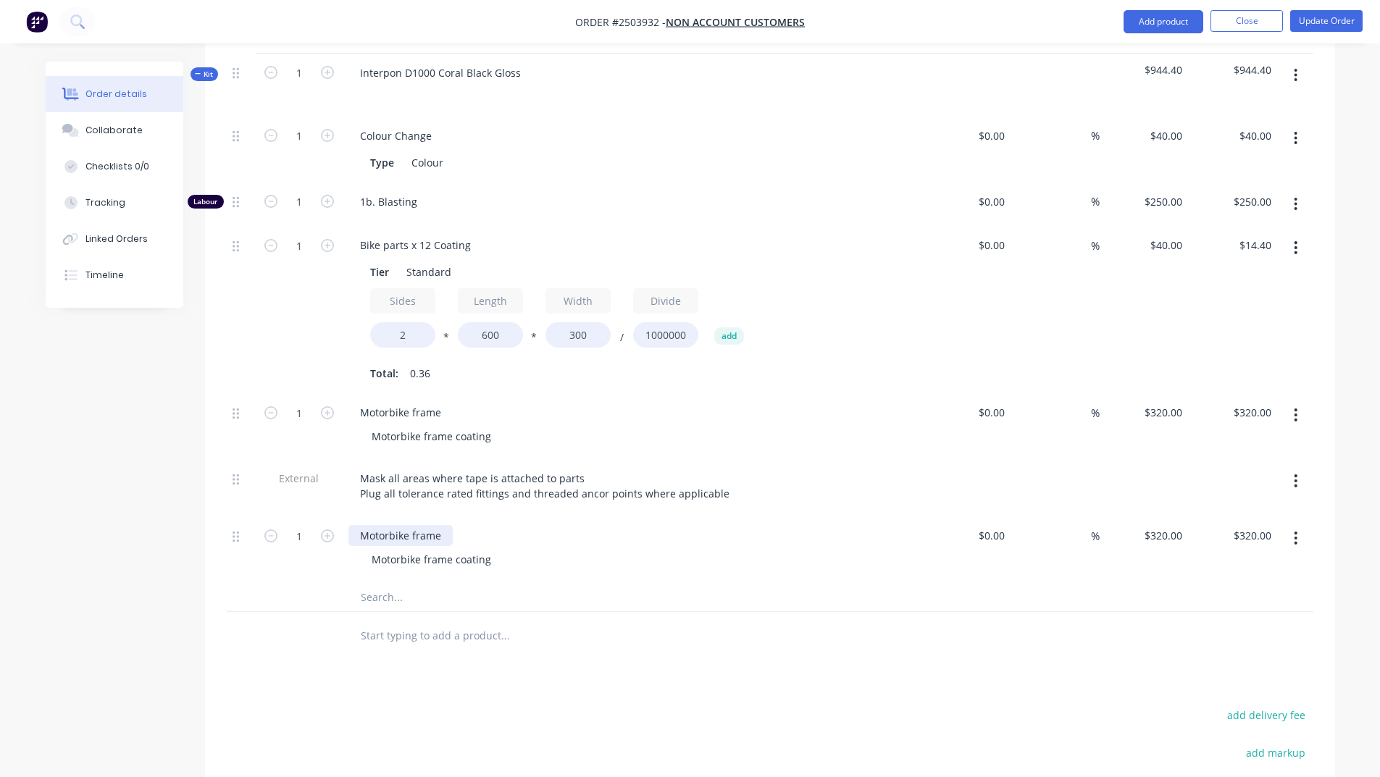
click at [432, 525] on div "Motorbike frame" at bounding box center [400, 535] width 104 height 21
click at [445, 525] on div "Motorbike frame" at bounding box center [400, 535] width 104 height 21
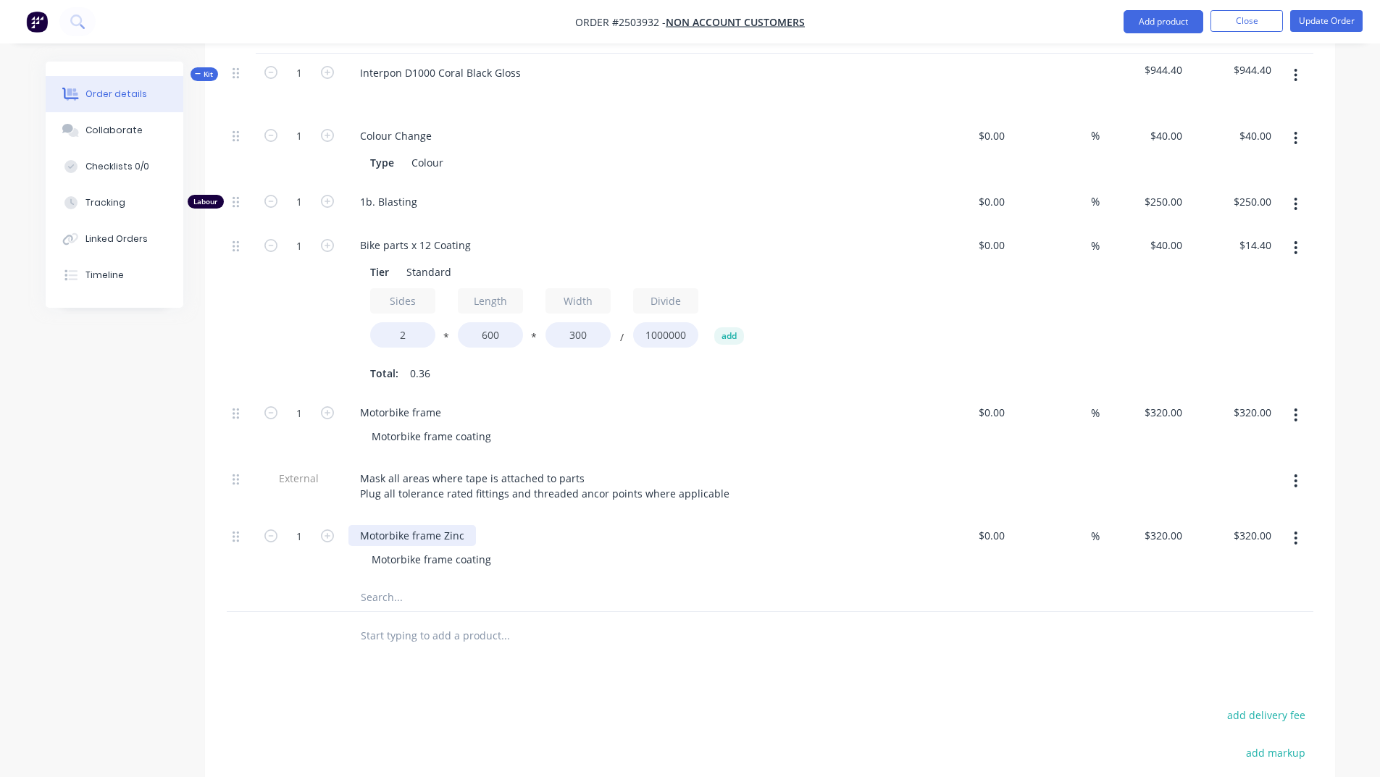
click at [433, 525] on div "Motorbike frame Zinc" at bounding box center [411, 535] width 127 height 21
click at [434, 525] on div "Motorbike frame Zinc" at bounding box center [411, 535] width 127 height 21
click at [435, 525] on div "Motorbike frame Zinc" at bounding box center [411, 535] width 127 height 21
click at [453, 549] on div "Motorbike frame coating" at bounding box center [431, 559] width 143 height 21
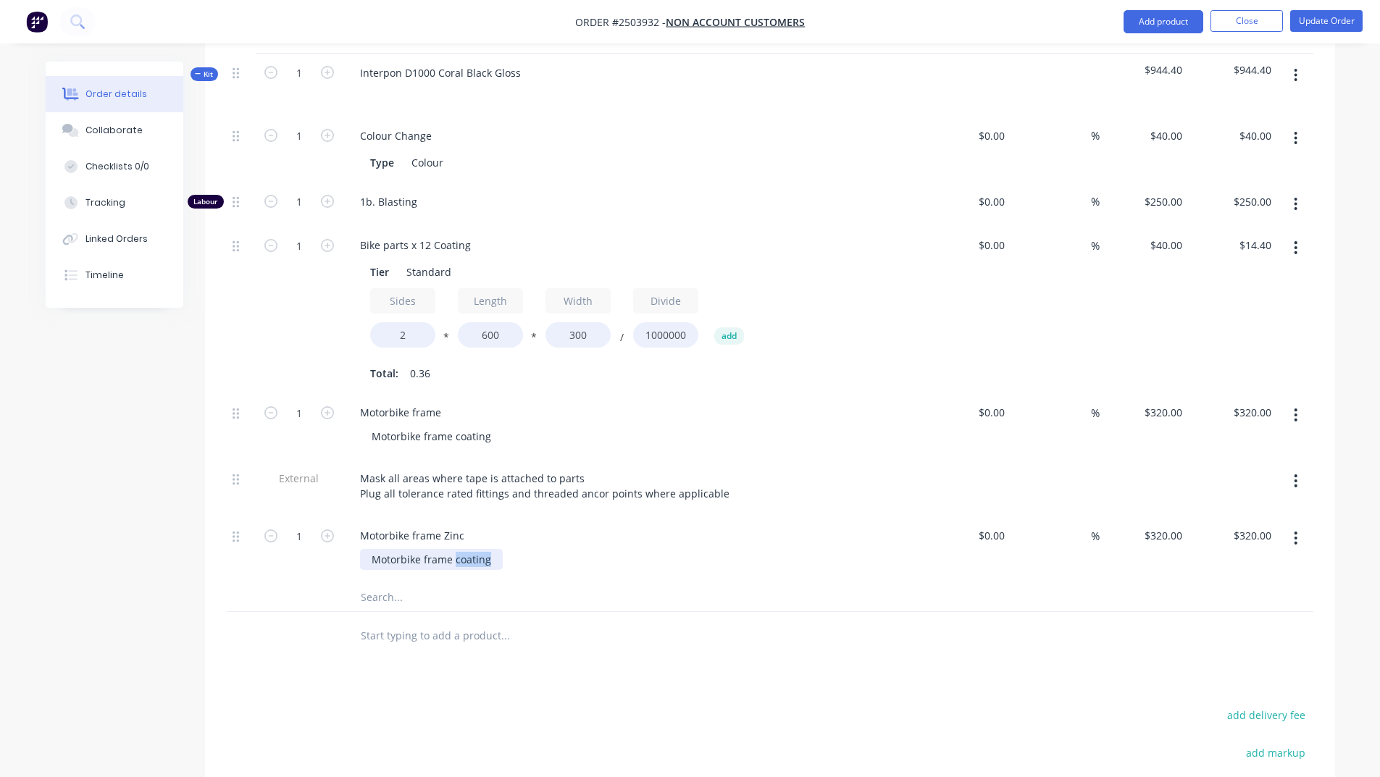
click at [453, 549] on div "Motorbike frame coating" at bounding box center [431, 559] width 143 height 21
click at [1155, 516] on div "320 320" at bounding box center [1143, 549] width 89 height 66
type input "$150.00"
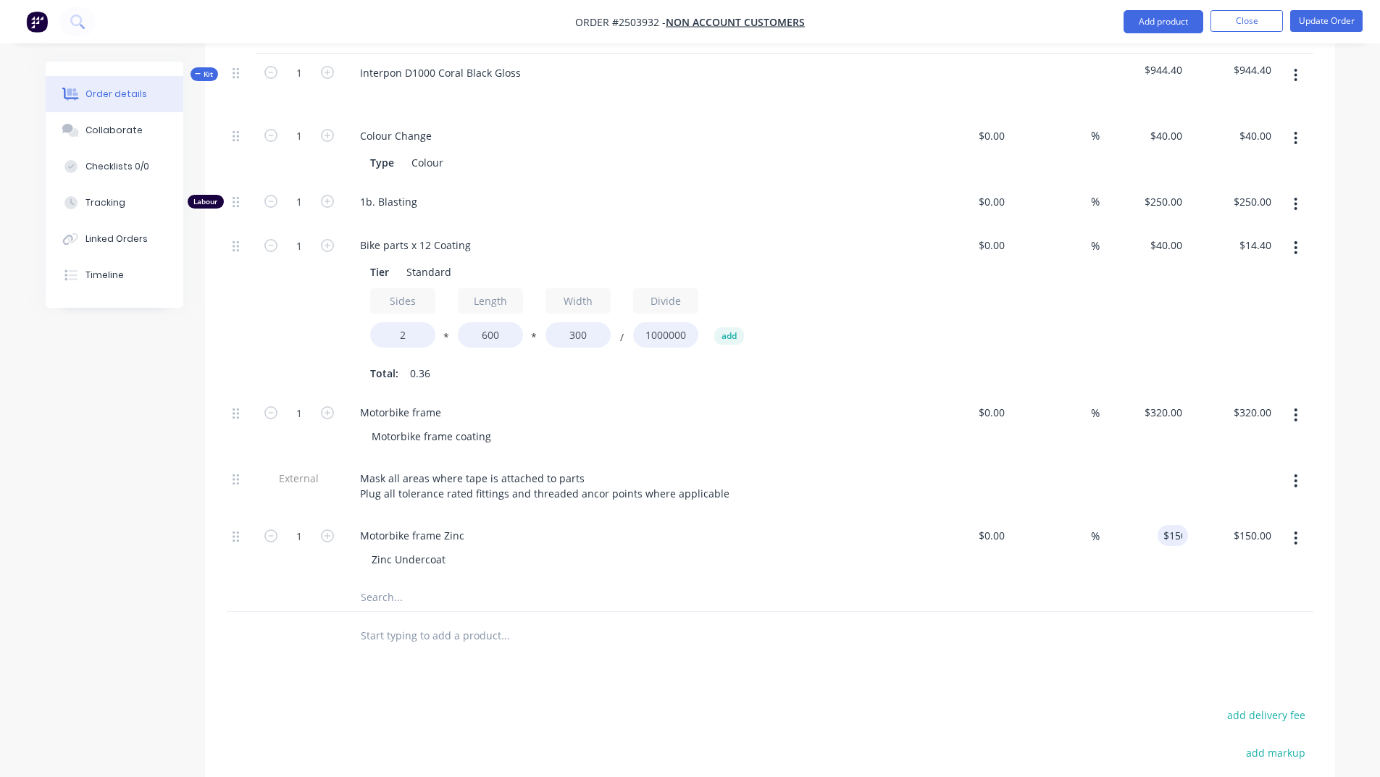
click at [1106, 541] on div "$150.00 150" at bounding box center [1143, 549] width 89 height 66
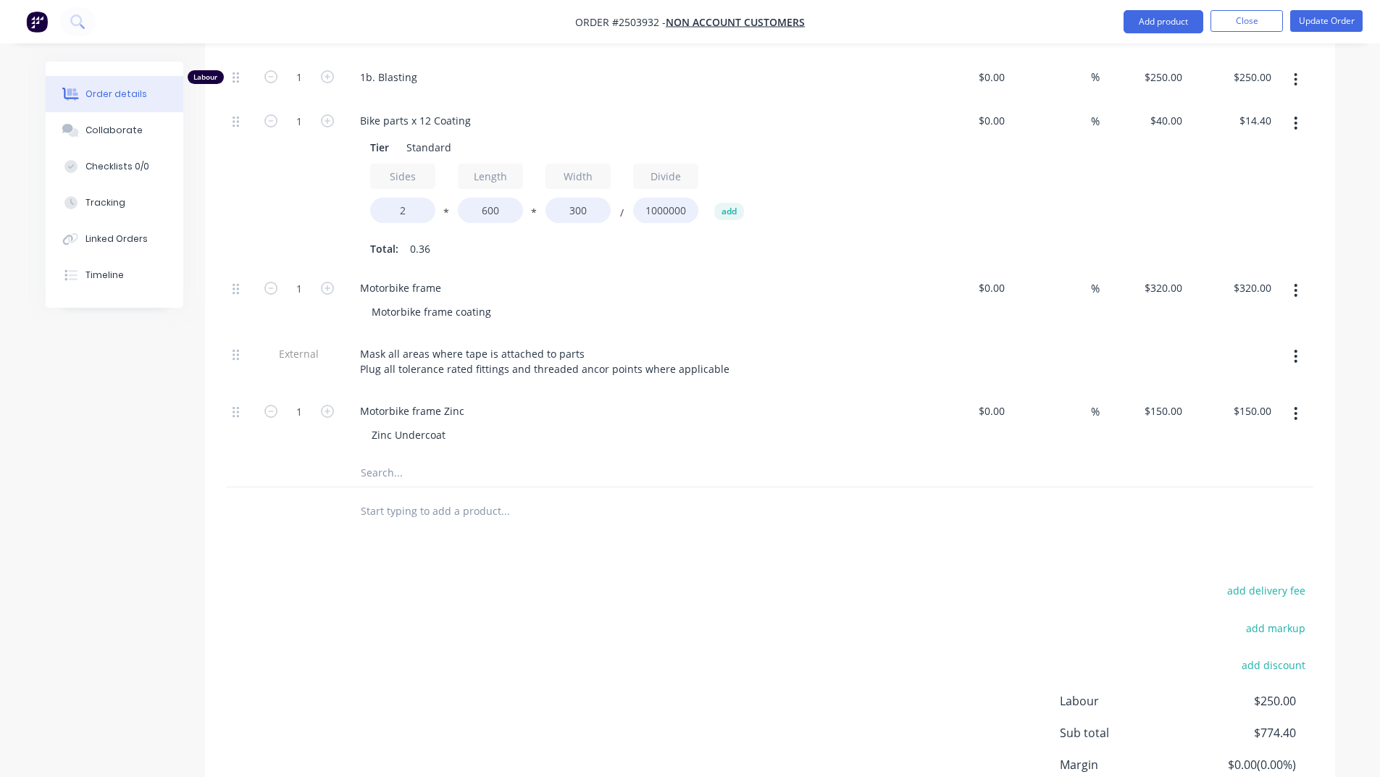
scroll to position [540, 0]
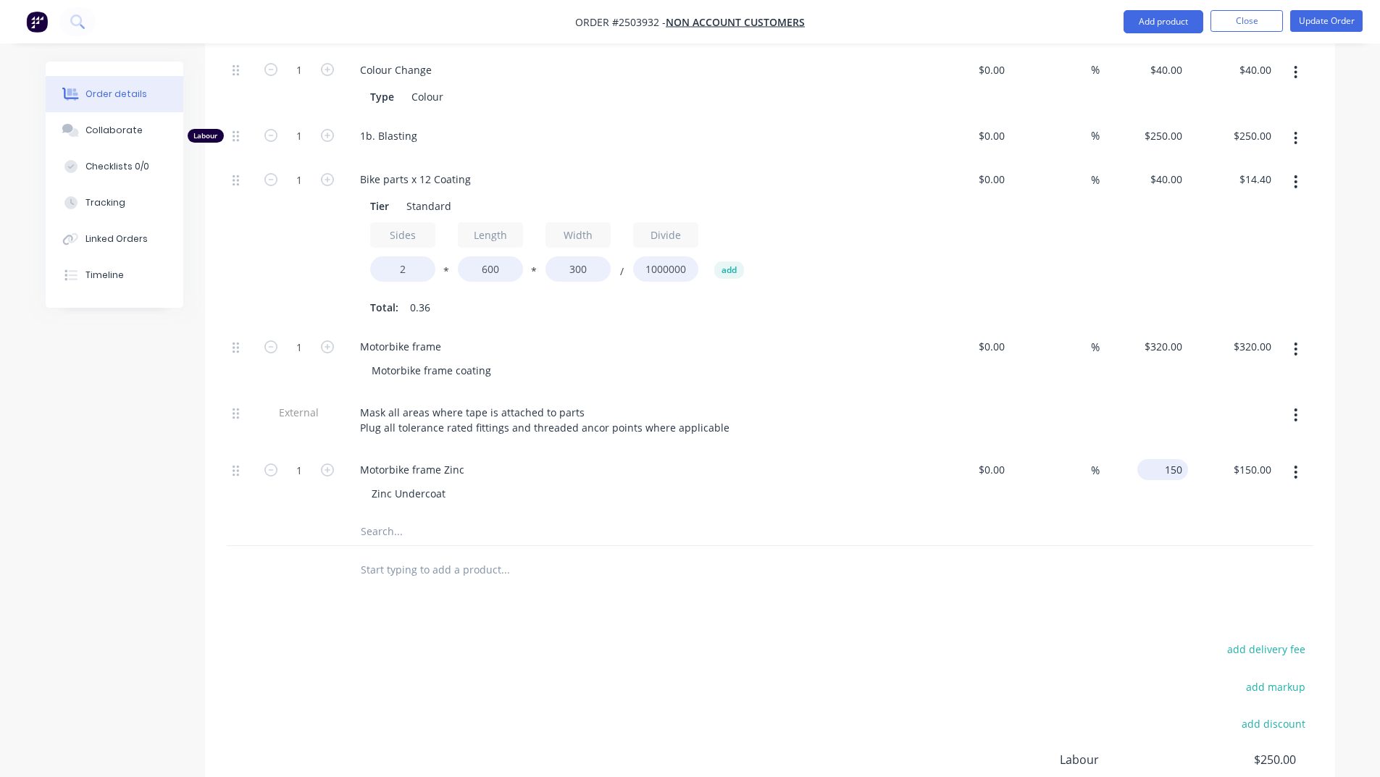
click at [1163, 459] on input "150" at bounding box center [1165, 469] width 45 height 21
type input "$160.00"
click at [1091, 516] on div at bounding box center [770, 531] width 1086 height 30
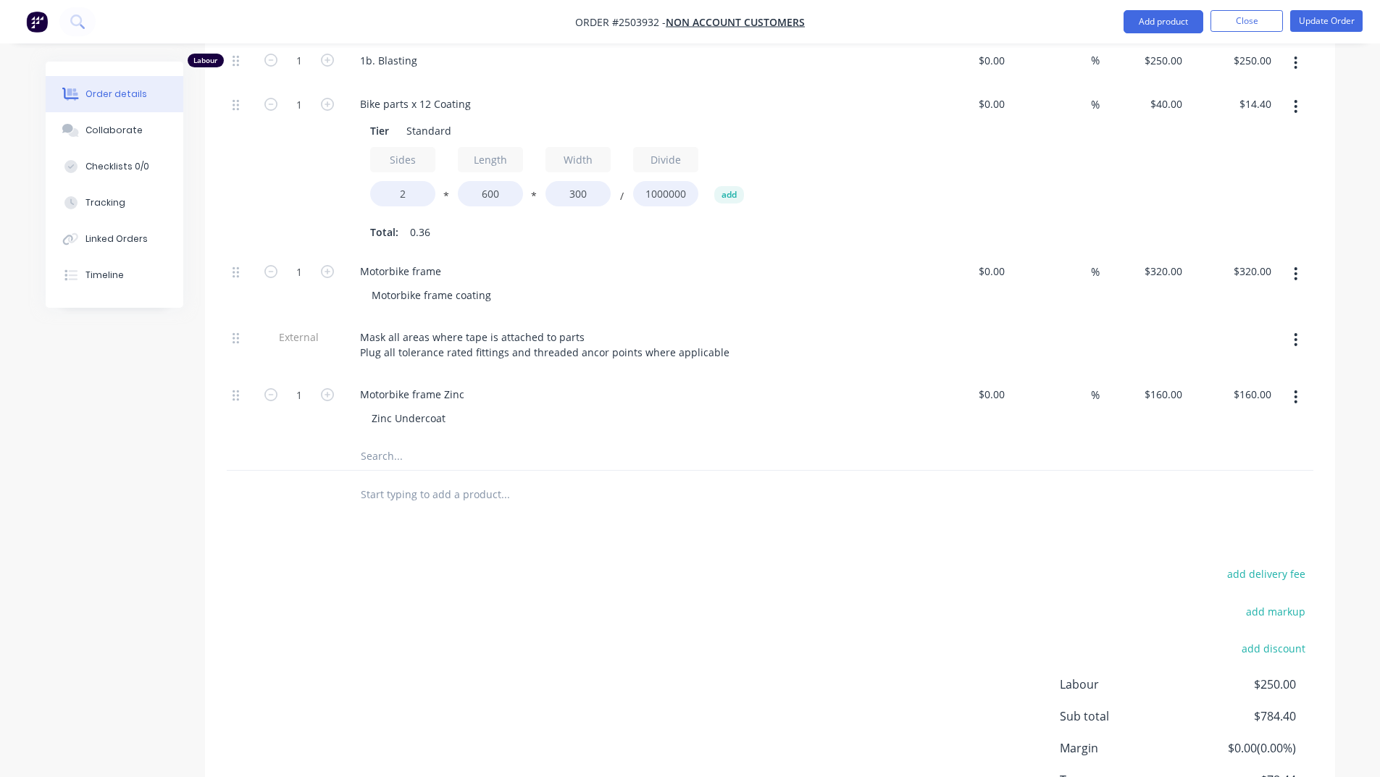
scroll to position [684, 0]
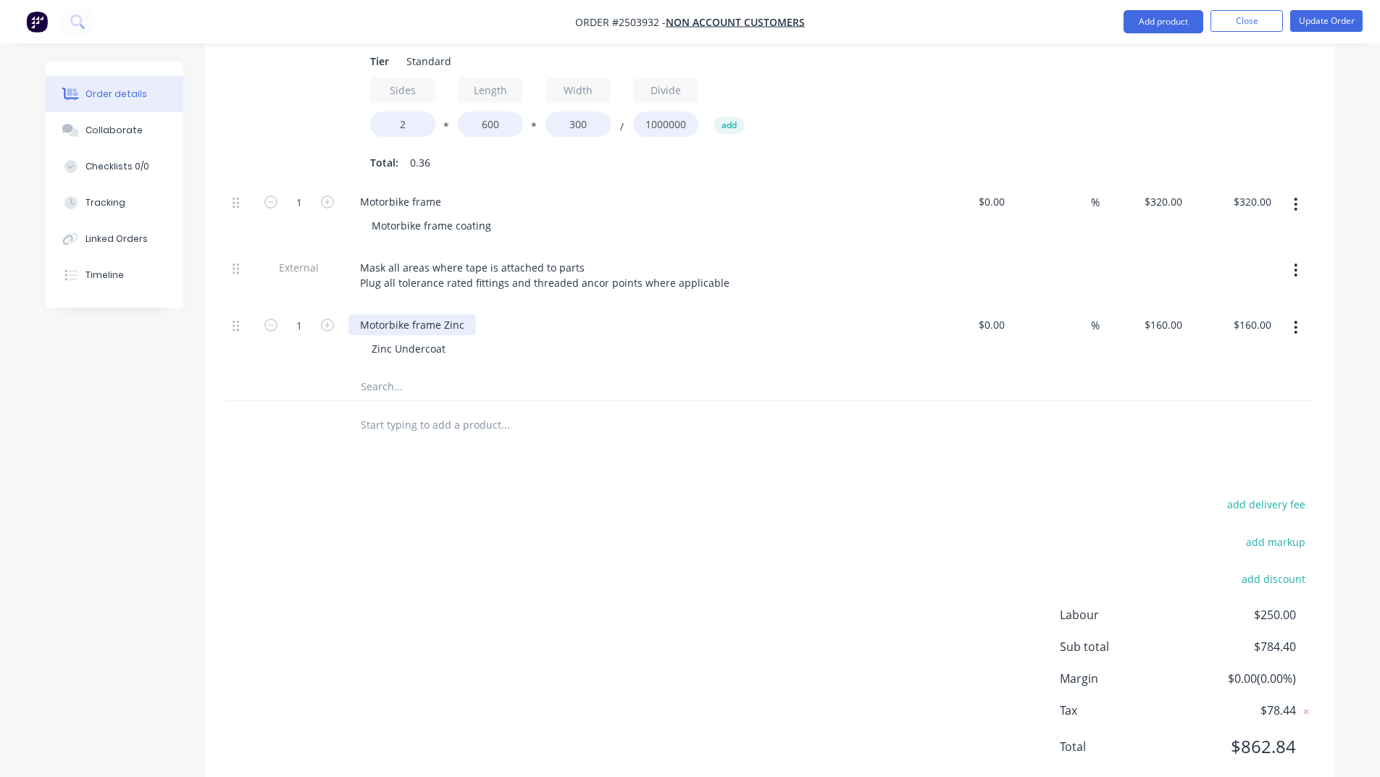
click at [440, 314] on div "Motorbike frame Zinc" at bounding box center [411, 324] width 127 height 21
click at [631, 324] on div "Motorbike frame & parts Zinc Zinc Undercoat" at bounding box center [632, 339] width 579 height 66
click at [1153, 306] on div "160 $160.00" at bounding box center [1143, 339] width 89 height 66
type input "$170.00"
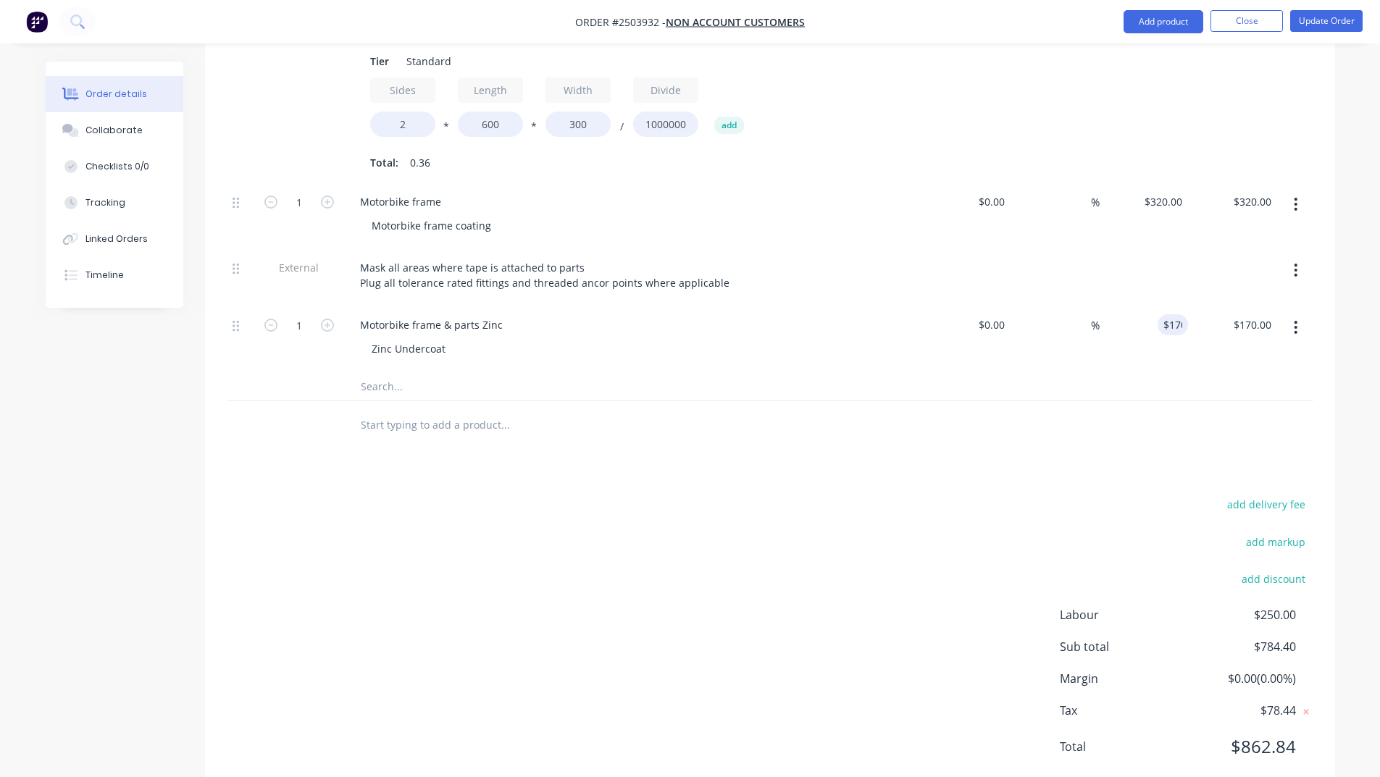
click at [894, 437] on div "Products Show / Hide columns Add product Qty Cost Markup Price Total Kit 1 Inte…" at bounding box center [770, 279] width 1130 height 1035
click at [1319, 17] on button "Update Order" at bounding box center [1326, 21] width 72 height 22
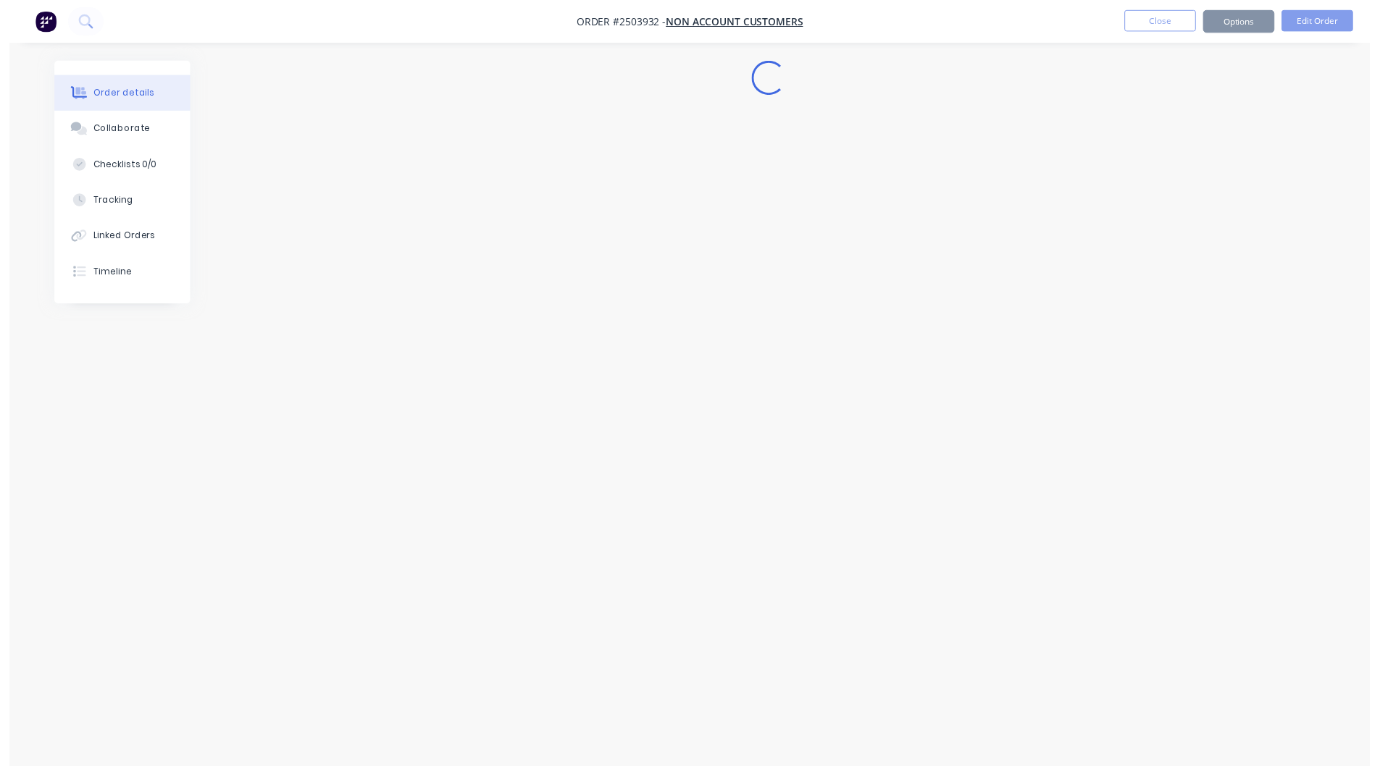
scroll to position [0, 0]
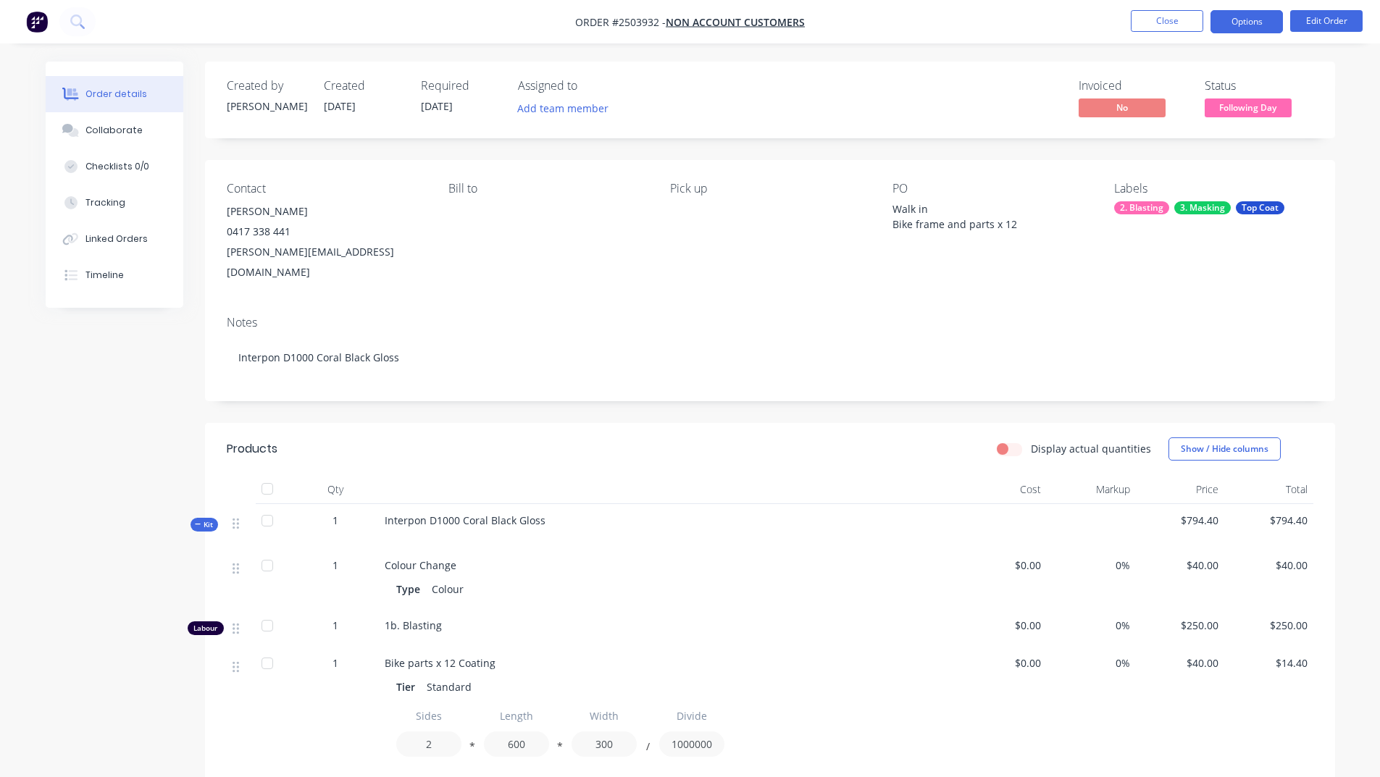
click at [1236, 22] on button "Options" at bounding box center [1246, 21] width 72 height 23
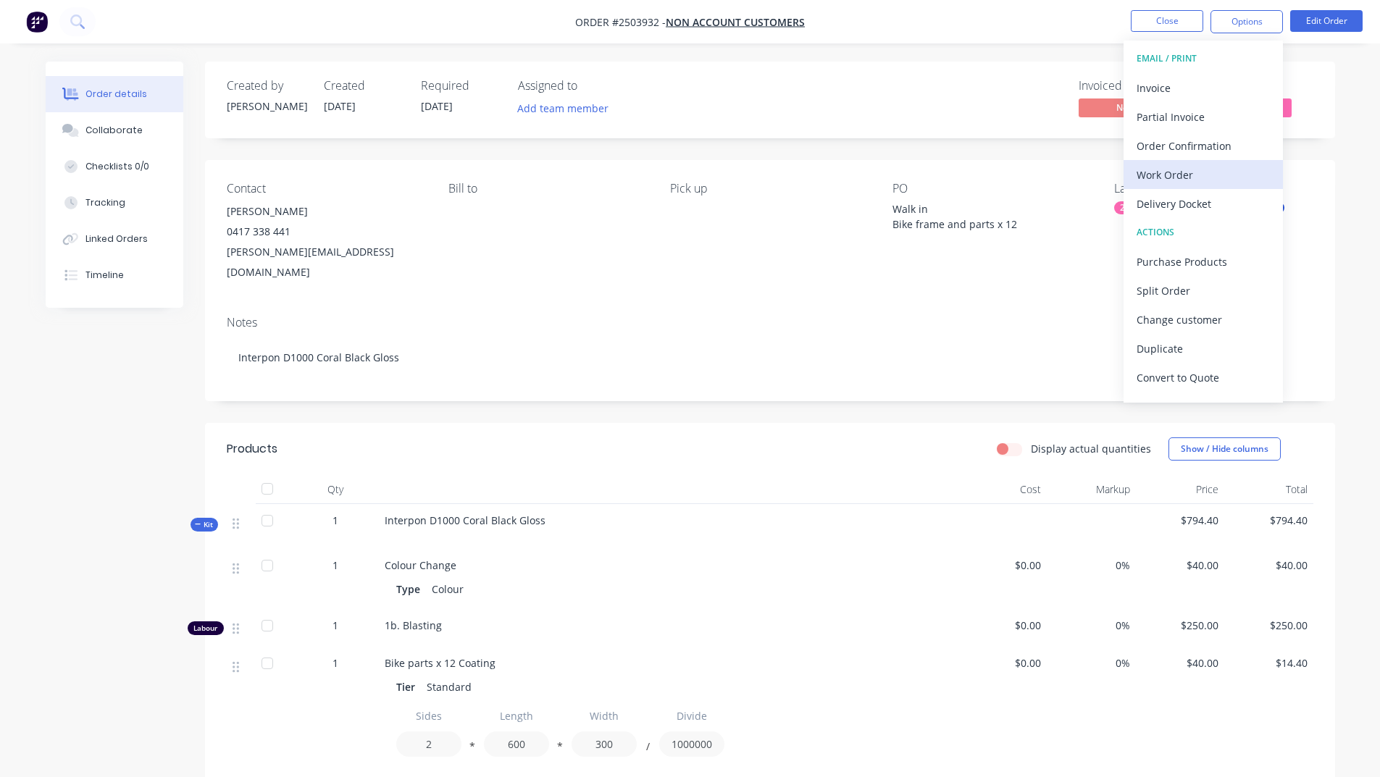
click at [1166, 167] on div "Work Order" at bounding box center [1202, 174] width 133 height 21
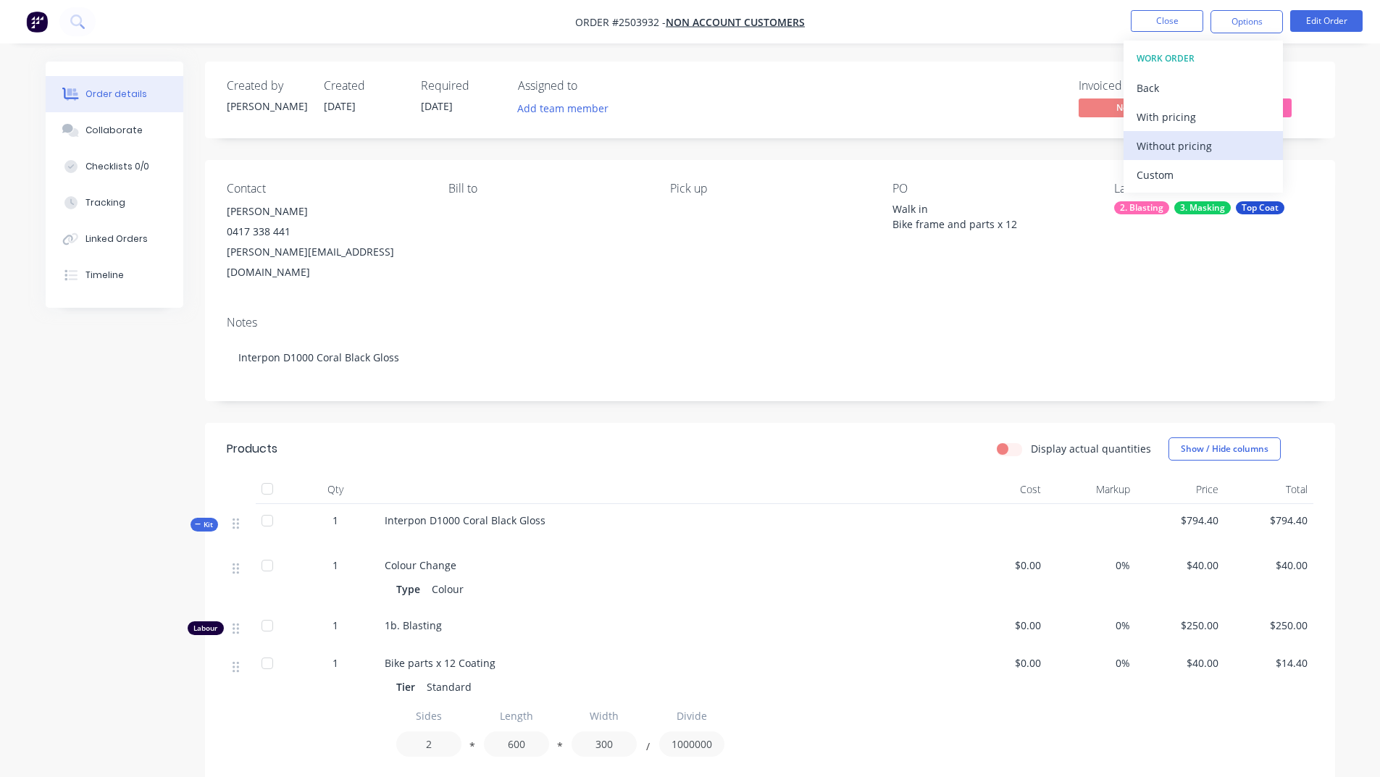
click at [1160, 149] on div "Without pricing" at bounding box center [1202, 145] width 133 height 21
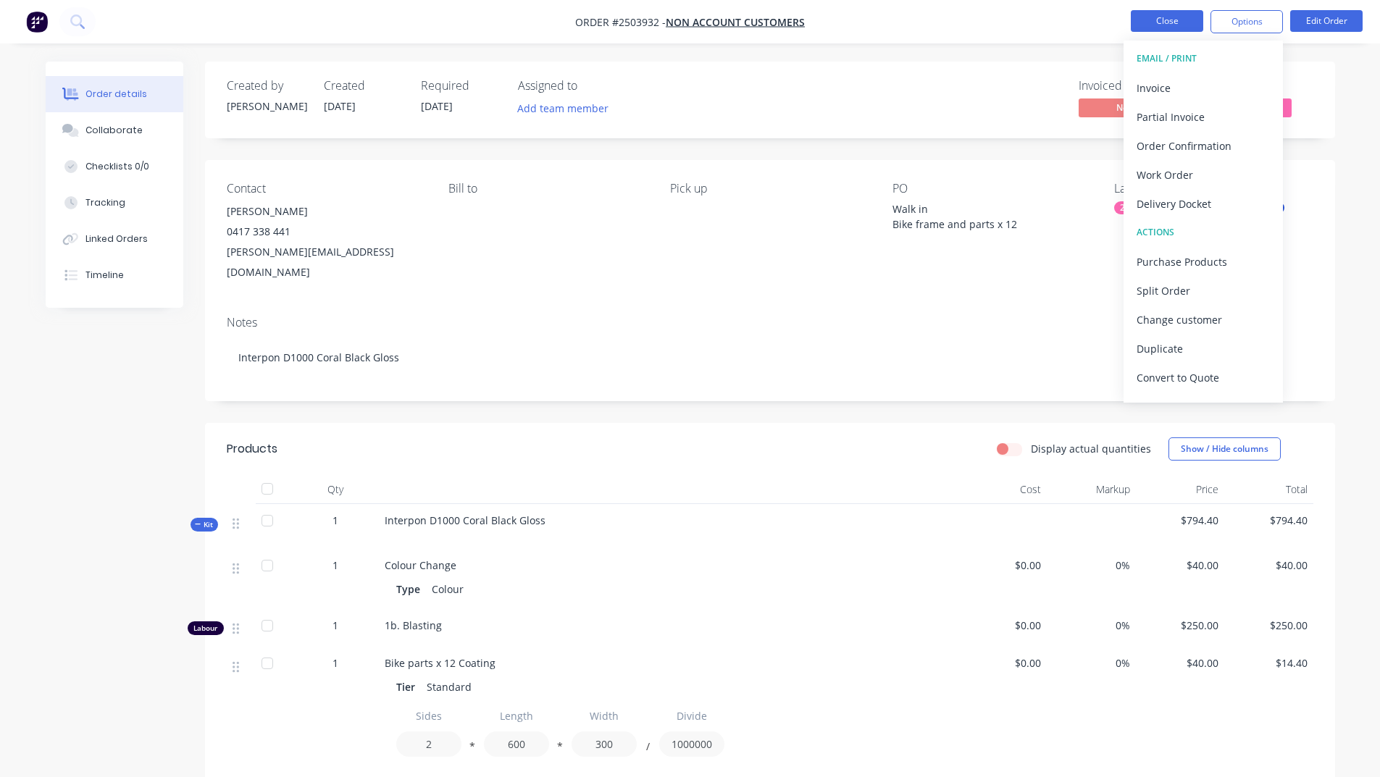
click at [1167, 28] on button "Close" at bounding box center [1166, 21] width 72 height 22
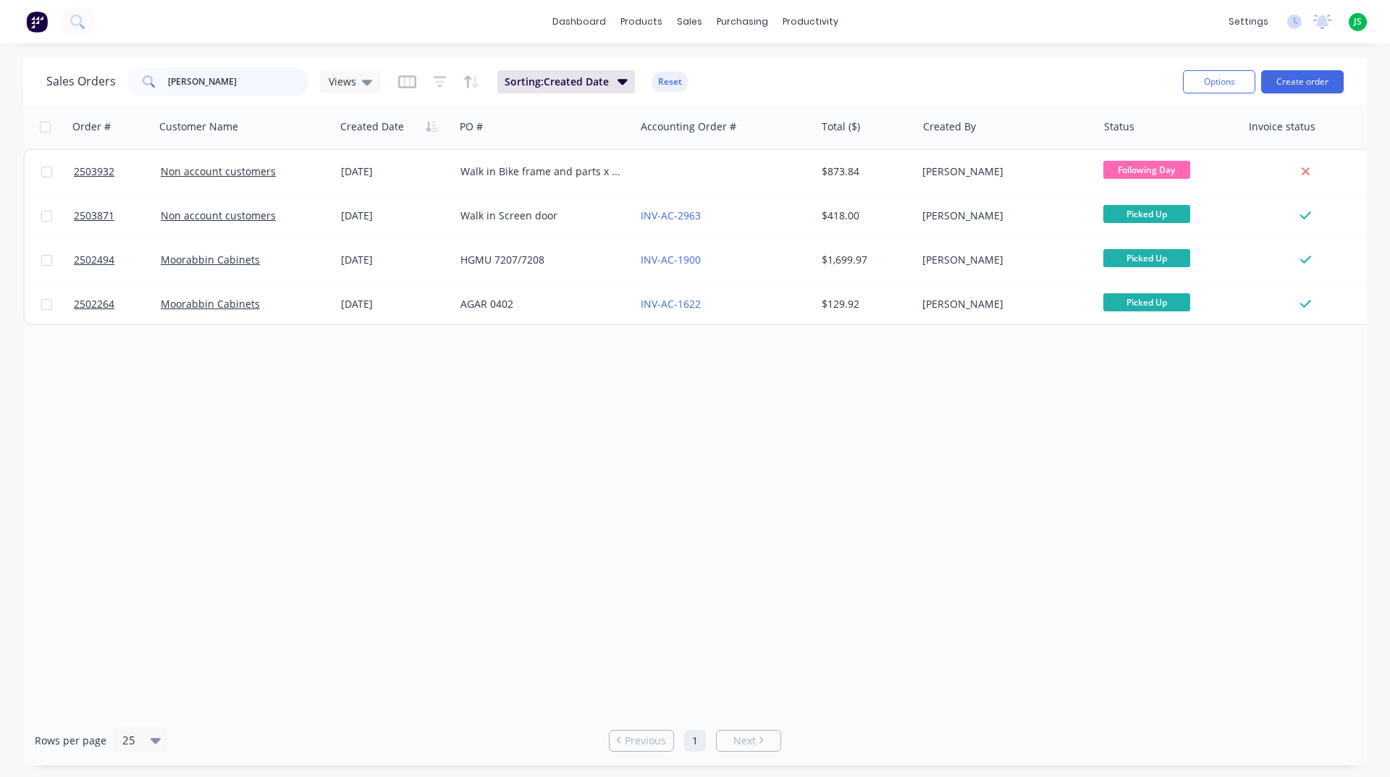
click at [207, 86] on input "[PERSON_NAME]" at bounding box center [238, 81] width 141 height 29
click at [210, 88] on input "[PERSON_NAME]" at bounding box center [238, 81] width 141 height 29
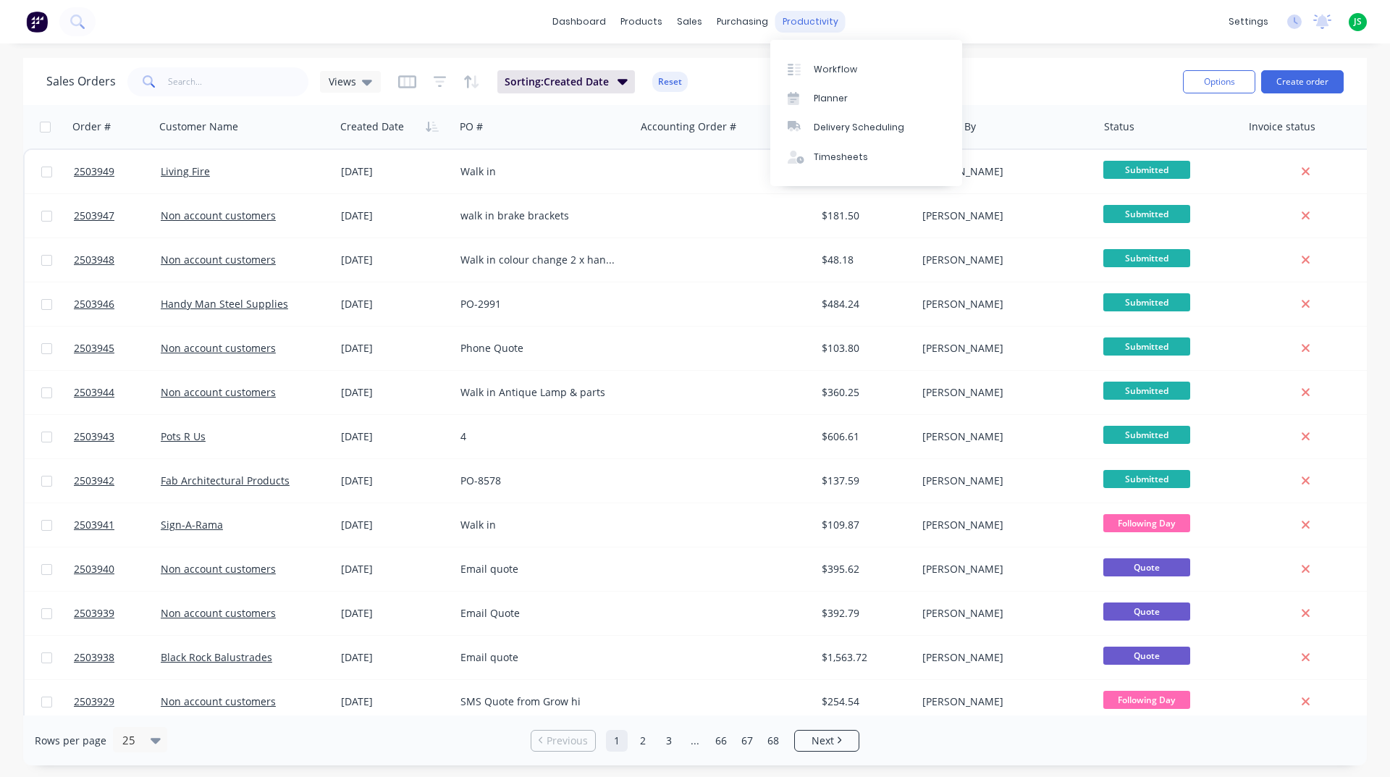
click at [809, 17] on div "productivity" at bounding box center [811, 22] width 70 height 22
click at [852, 67] on div "Workflow" at bounding box center [835, 69] width 43 height 13
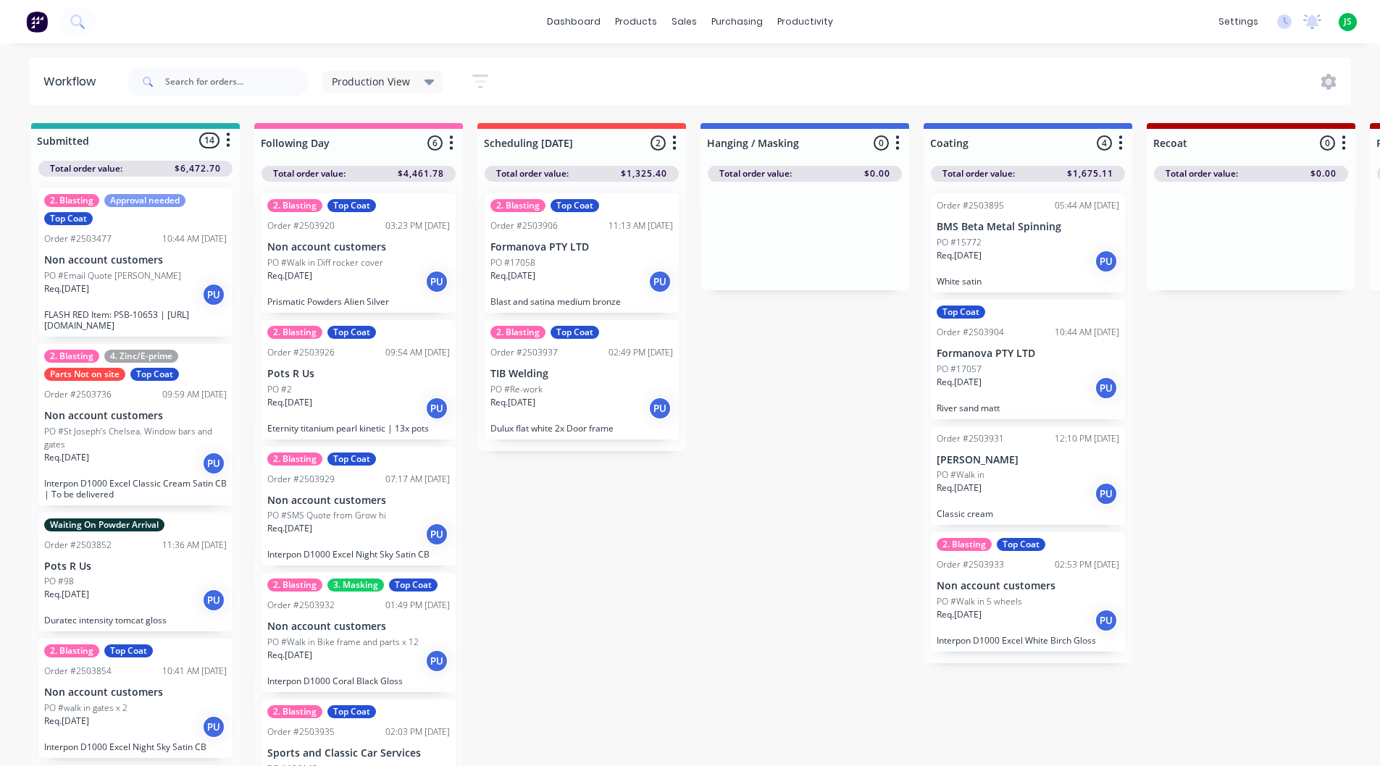
drag, startPoint x: 752, startPoint y: 520, endPoint x: 648, endPoint y: 378, distance: 175.7
